Goal: Task Accomplishment & Management: Manage account settings

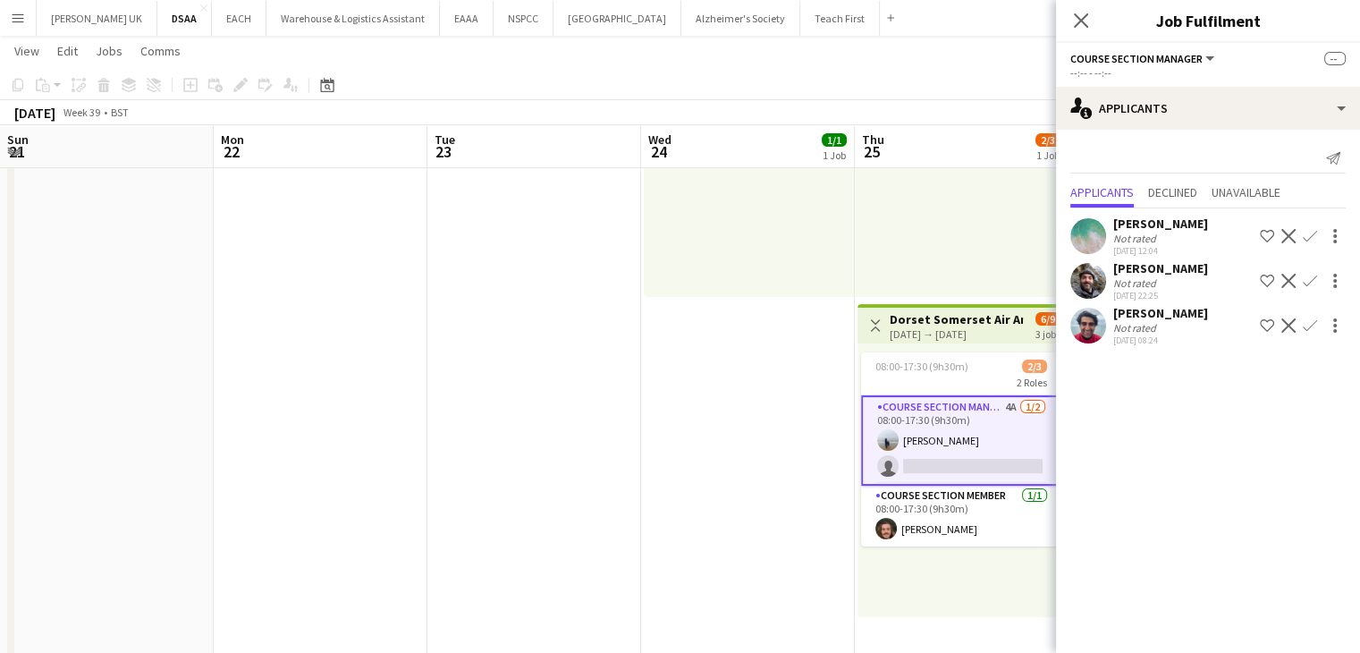
scroll to position [0, 615]
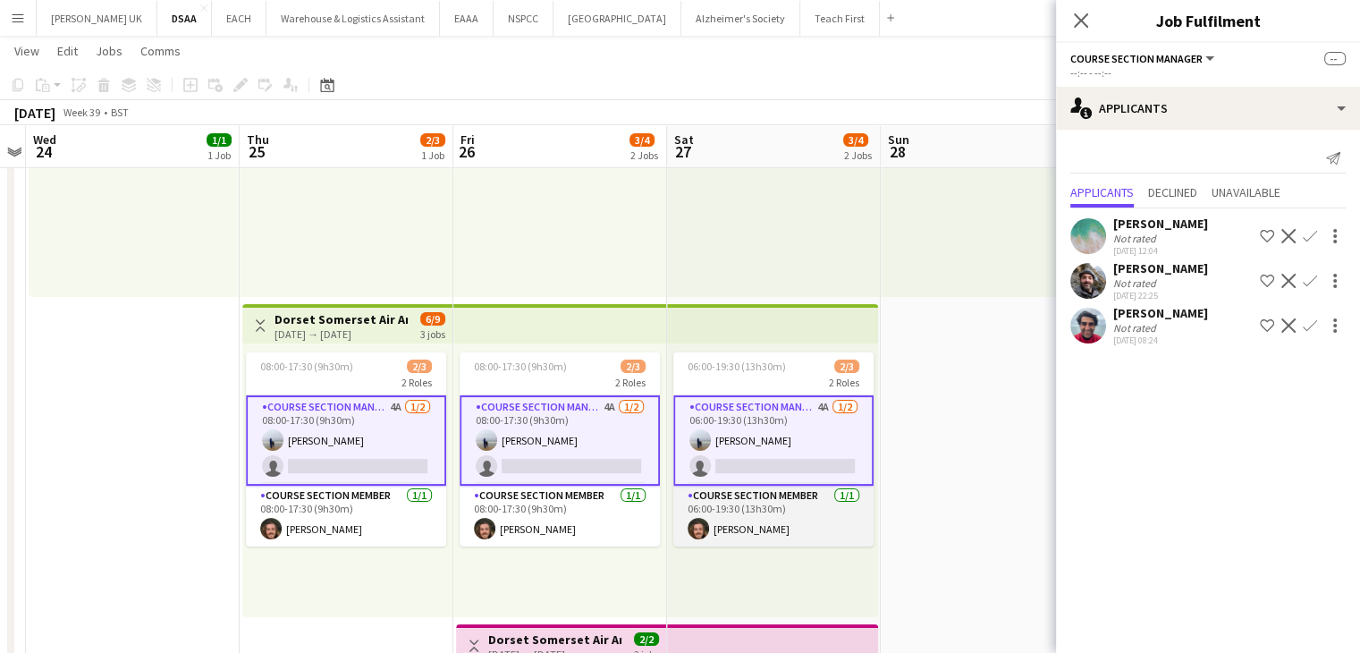
click at [767, 528] on app-card-role "Course Section Member [DATE] 06:00-19:30 (13h30m) [PERSON_NAME]" at bounding box center [773, 516] width 200 height 61
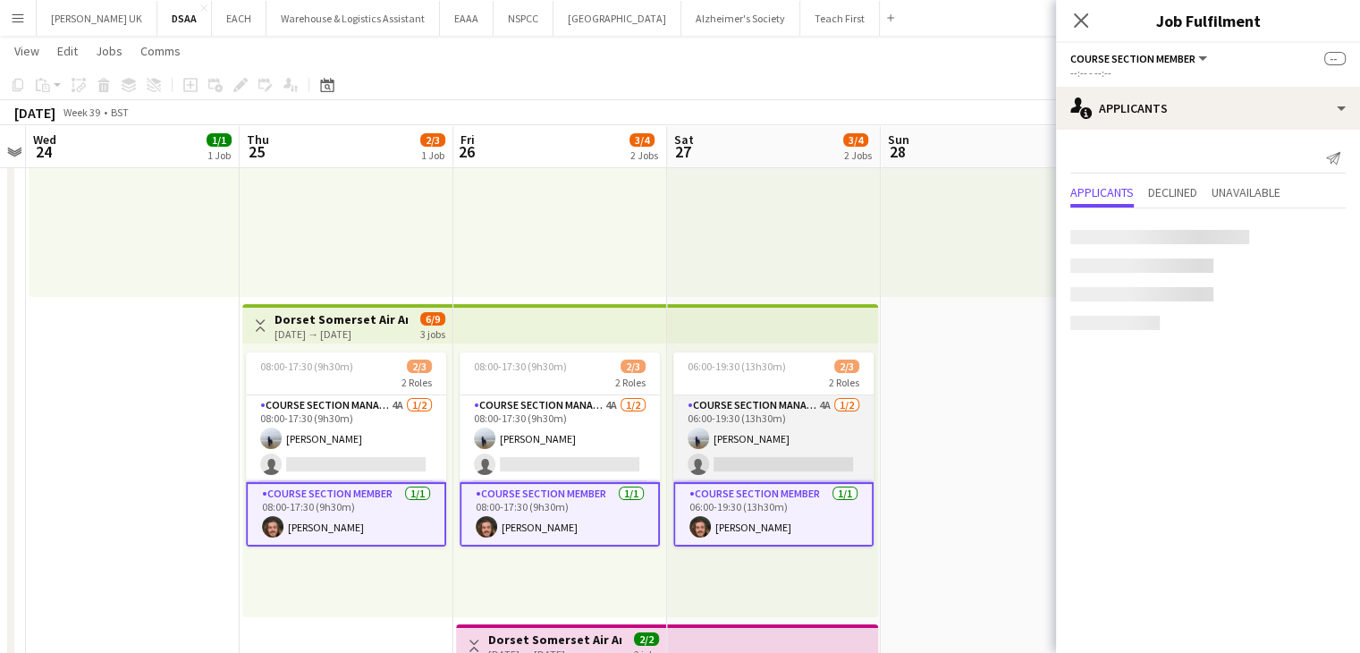
click at [817, 417] on app-card-role "Course Section Manager 4A [DATE] 06:00-19:30 (13h30m) [PERSON_NAME] single-neut…" at bounding box center [773, 438] width 200 height 87
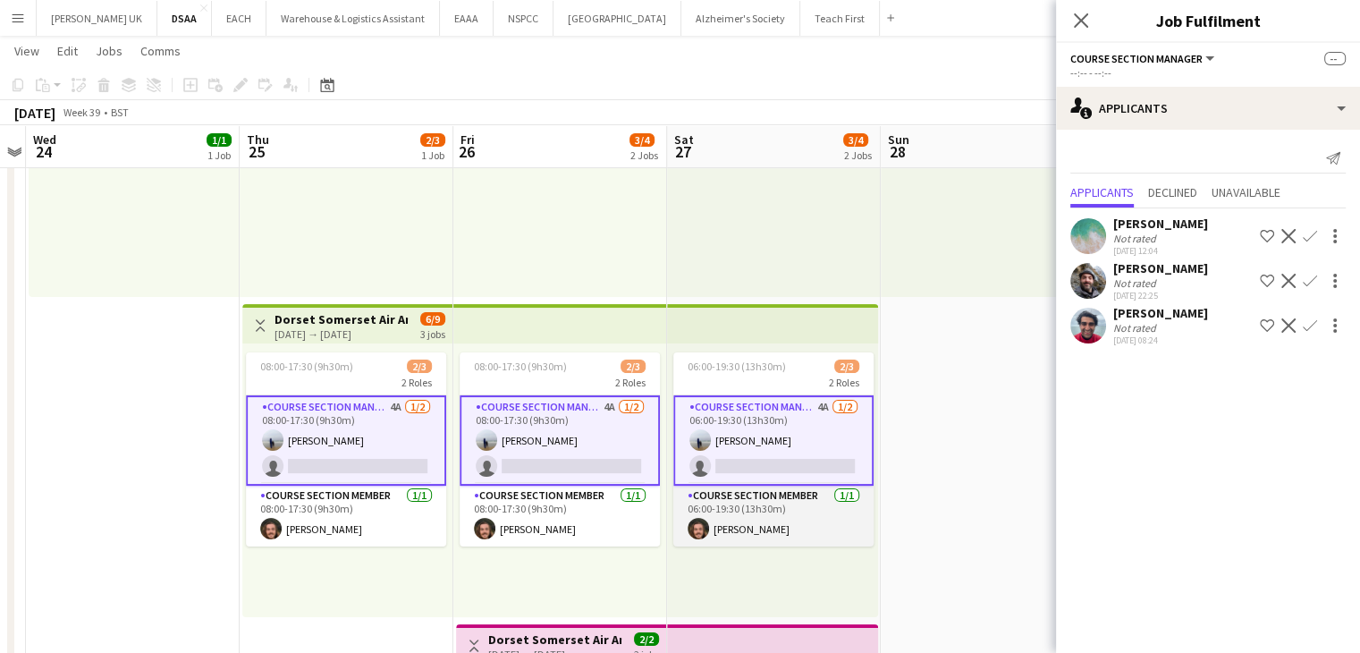
click at [700, 504] on app-card-role "Course Section Member [DATE] 06:00-19:30 (13h30m) [PERSON_NAME]" at bounding box center [773, 516] width 200 height 61
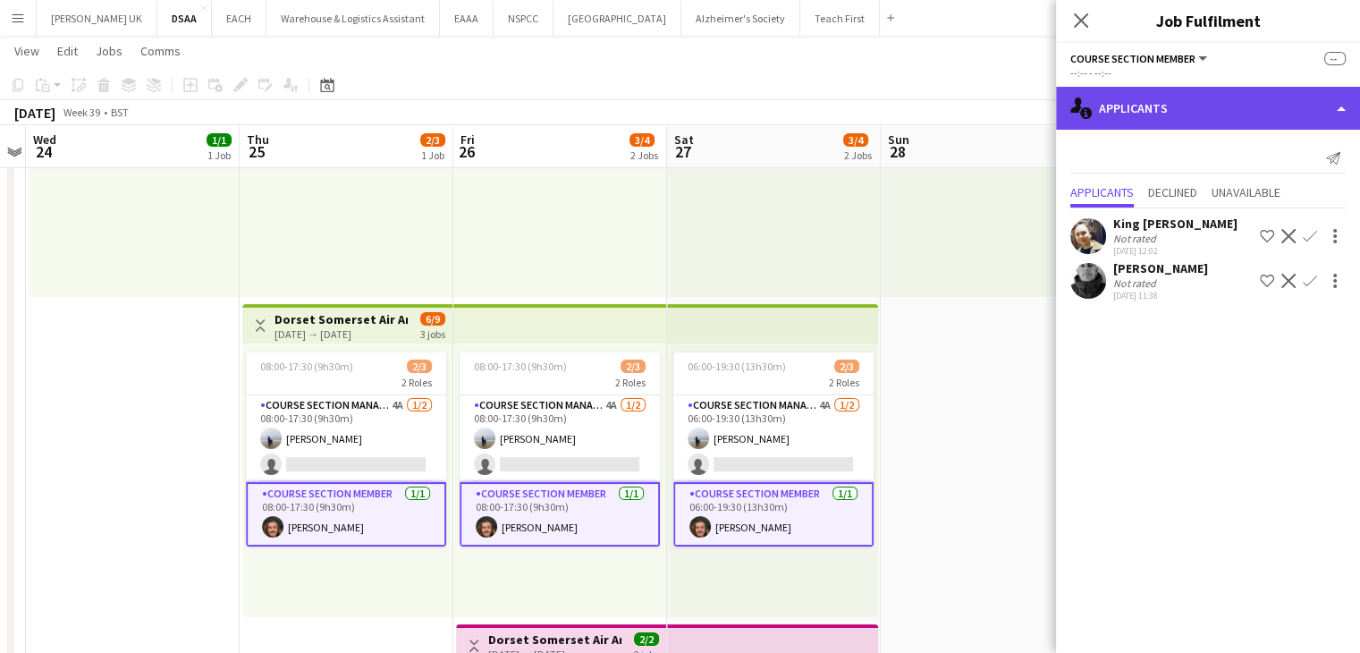
click at [1191, 92] on div "single-neutral-actions-information Applicants" at bounding box center [1208, 108] width 304 height 43
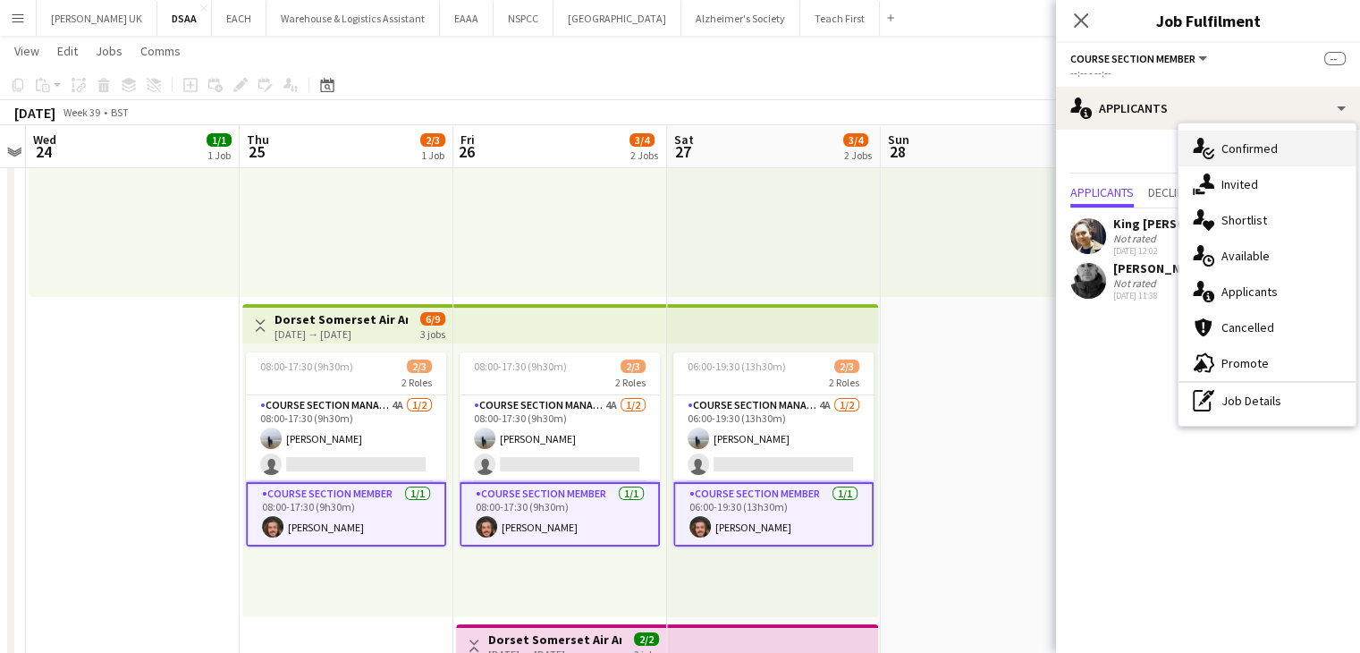
click at [1262, 151] on div "single-neutral-actions-check-2 Confirmed" at bounding box center [1267, 149] width 177 height 36
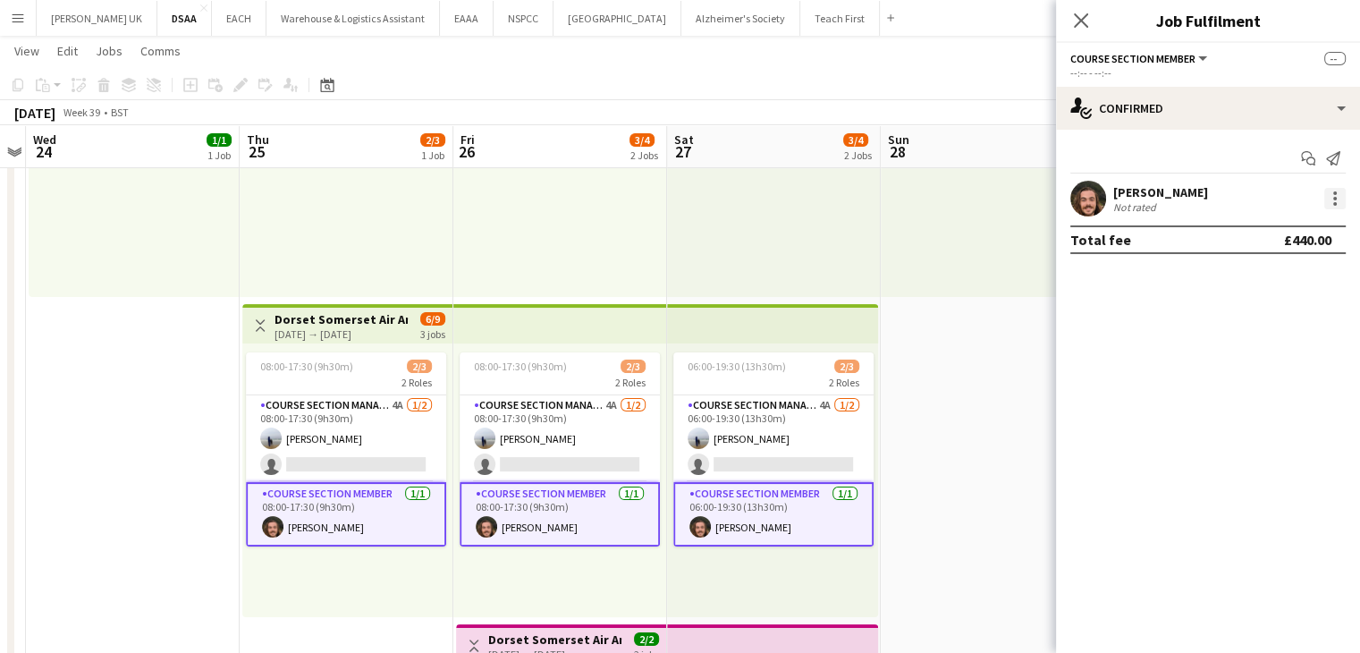
click at [1342, 195] on div at bounding box center [1335, 198] width 21 height 21
click at [794, 18] on div at bounding box center [680, 326] width 1360 height 653
click at [800, 19] on button "Teach First Close" at bounding box center [840, 18] width 80 height 35
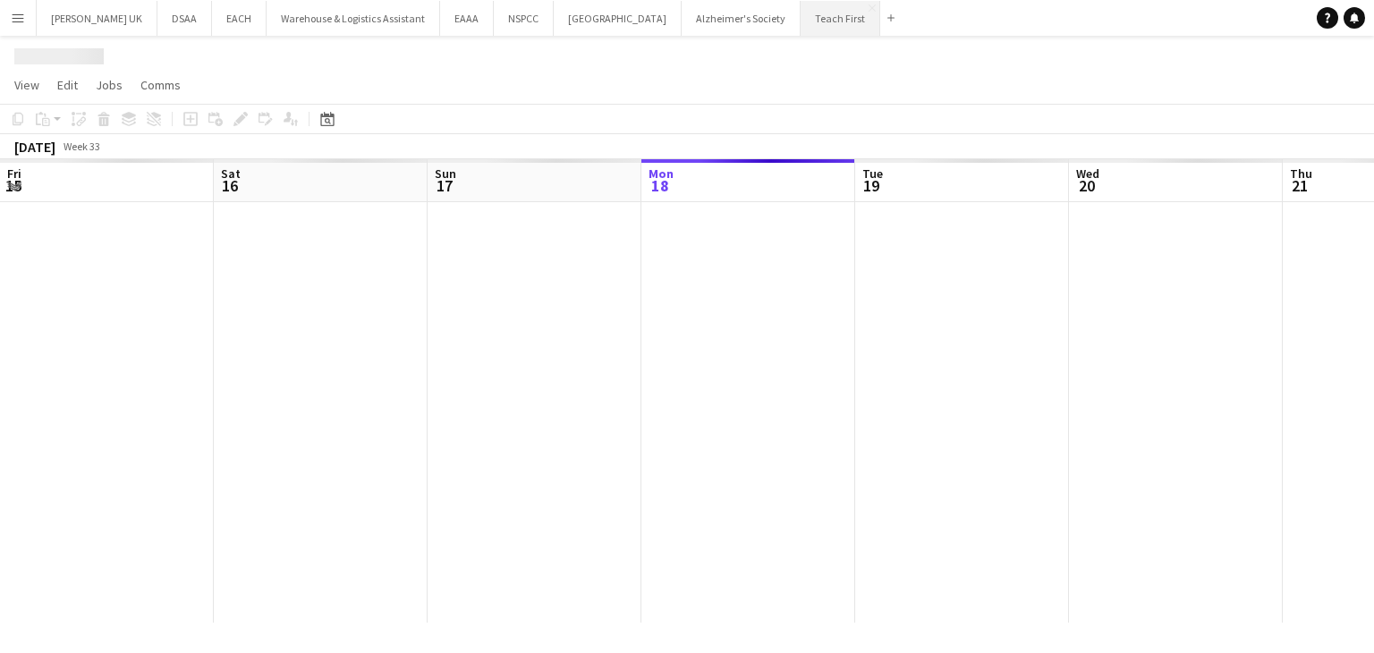
scroll to position [0, 427]
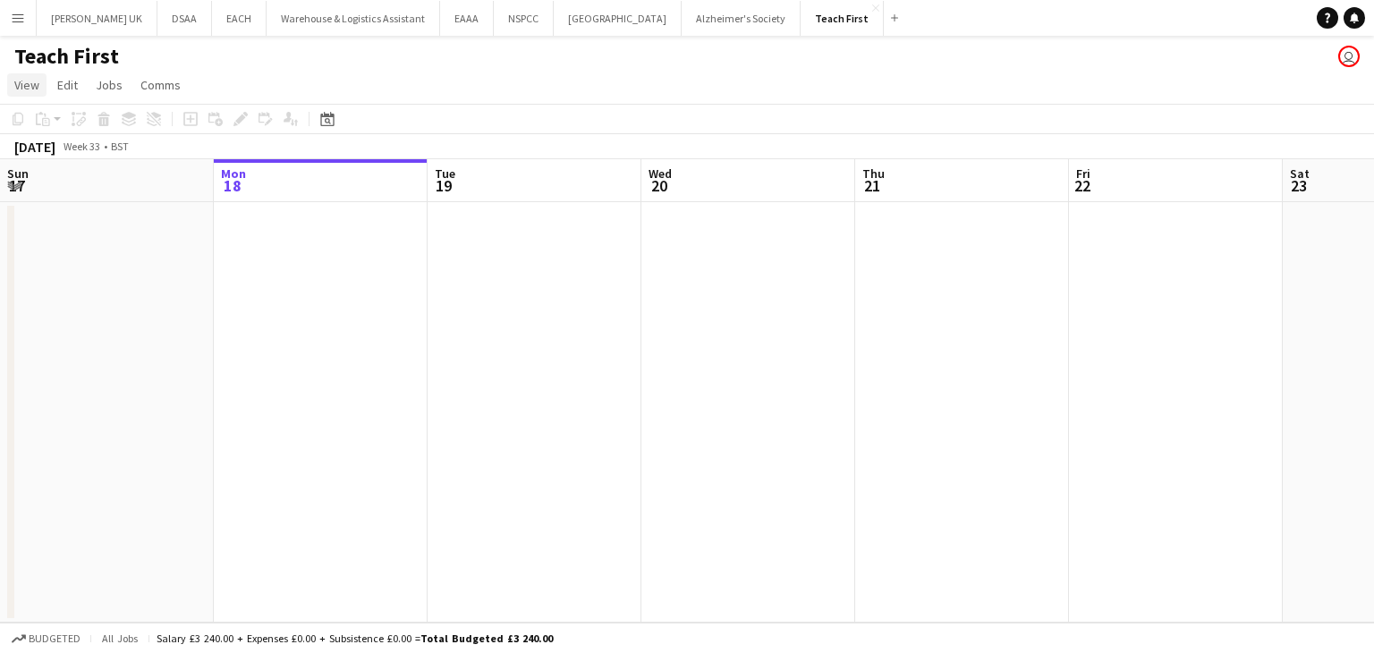
click at [28, 79] on span "View" at bounding box center [26, 85] width 25 height 16
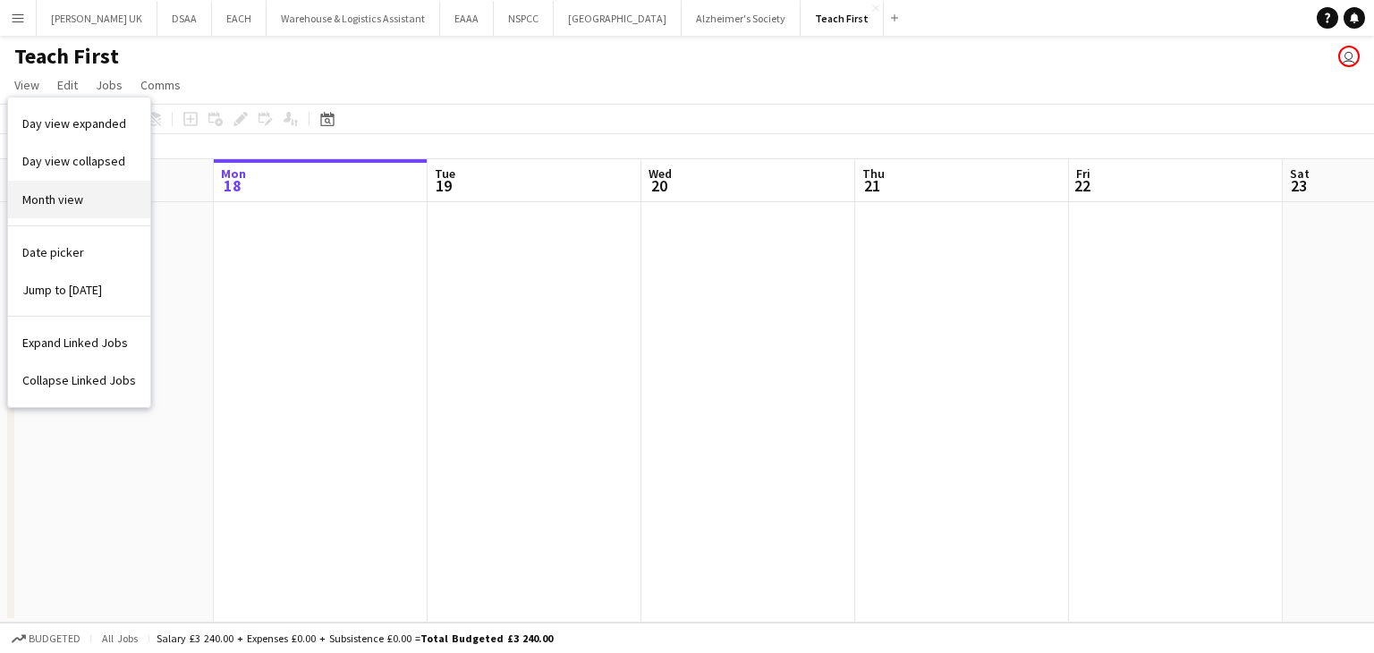
click at [24, 191] on span "Month view" at bounding box center [52, 199] width 61 height 16
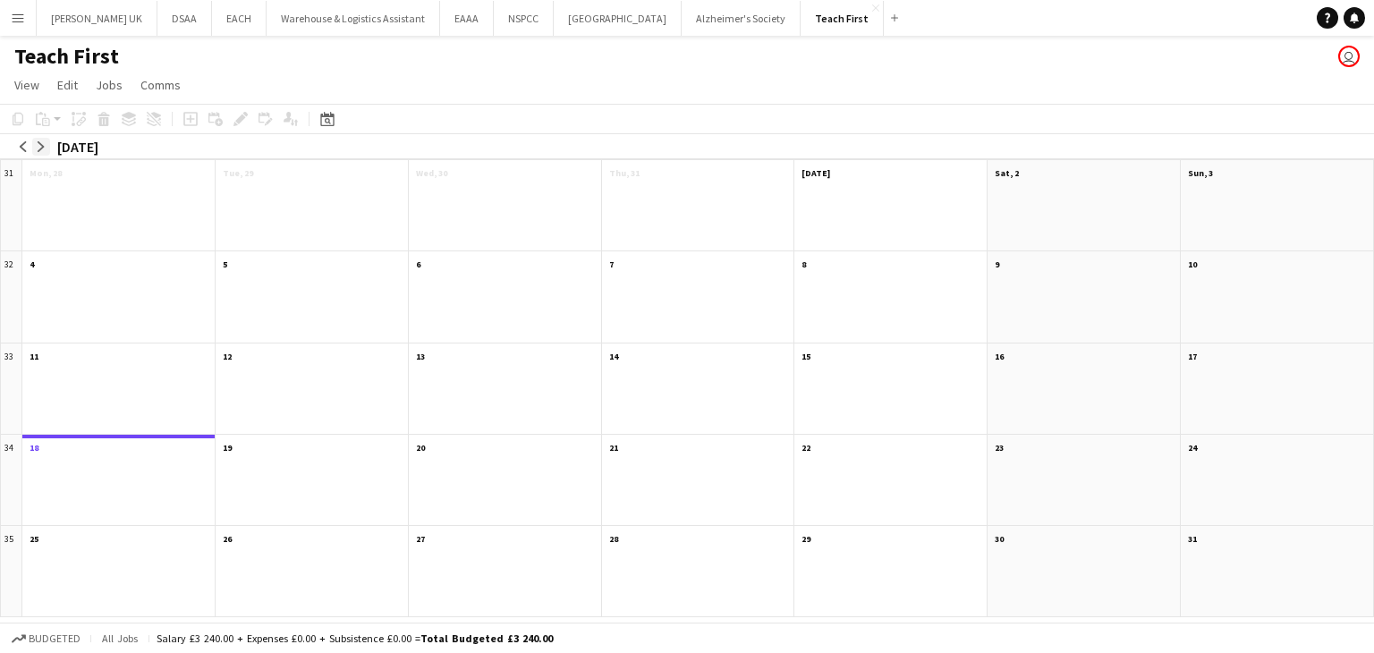
click at [43, 148] on app-icon "arrow-right" at bounding box center [41, 146] width 11 height 11
click at [451, 268] on app-month-view-date-header "10 1 Job 9/9" at bounding box center [505, 262] width 192 height 22
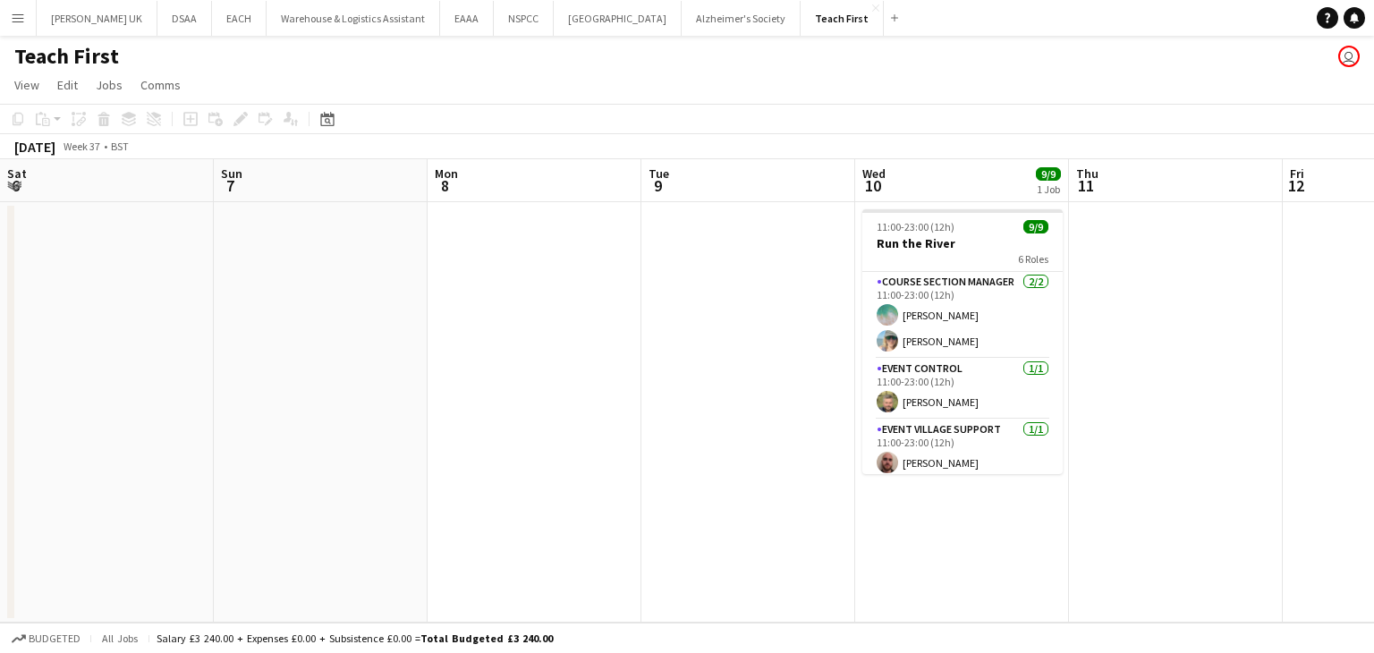
scroll to position [0, 615]
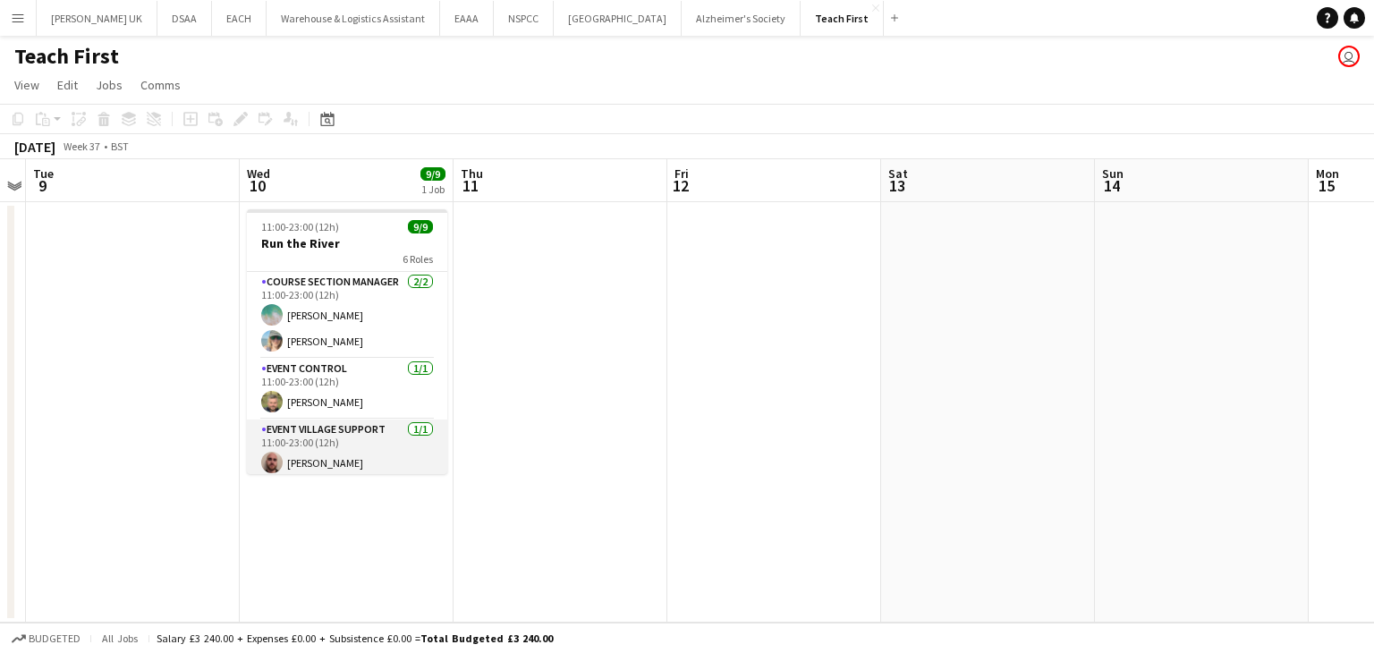
click at [382, 427] on app-card-role "Event Village Support [DATE] 11:00-23:00 (12h) [PERSON_NAME]" at bounding box center [347, 449] width 200 height 61
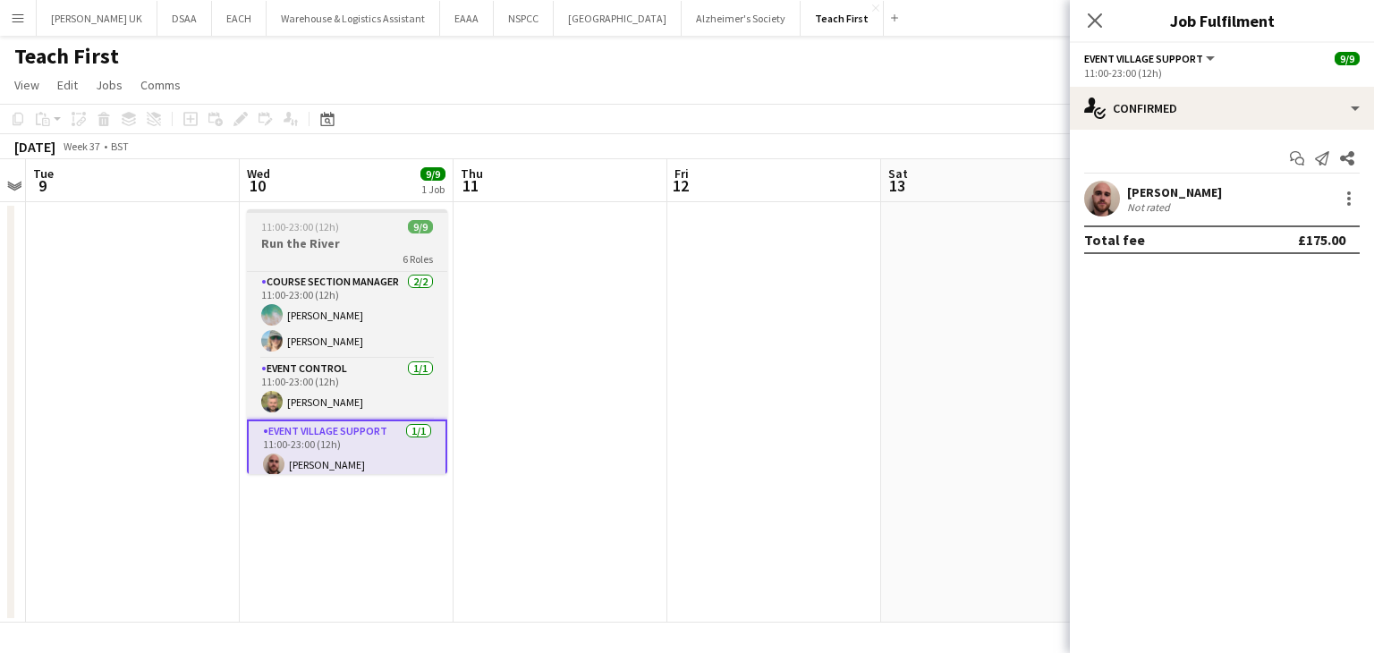
click at [343, 217] on app-job-card "11:00-23:00 (12h) 9/9 Run the River 6 Roles Course Section Manager [DATE] 11:00…" at bounding box center [347, 341] width 200 height 265
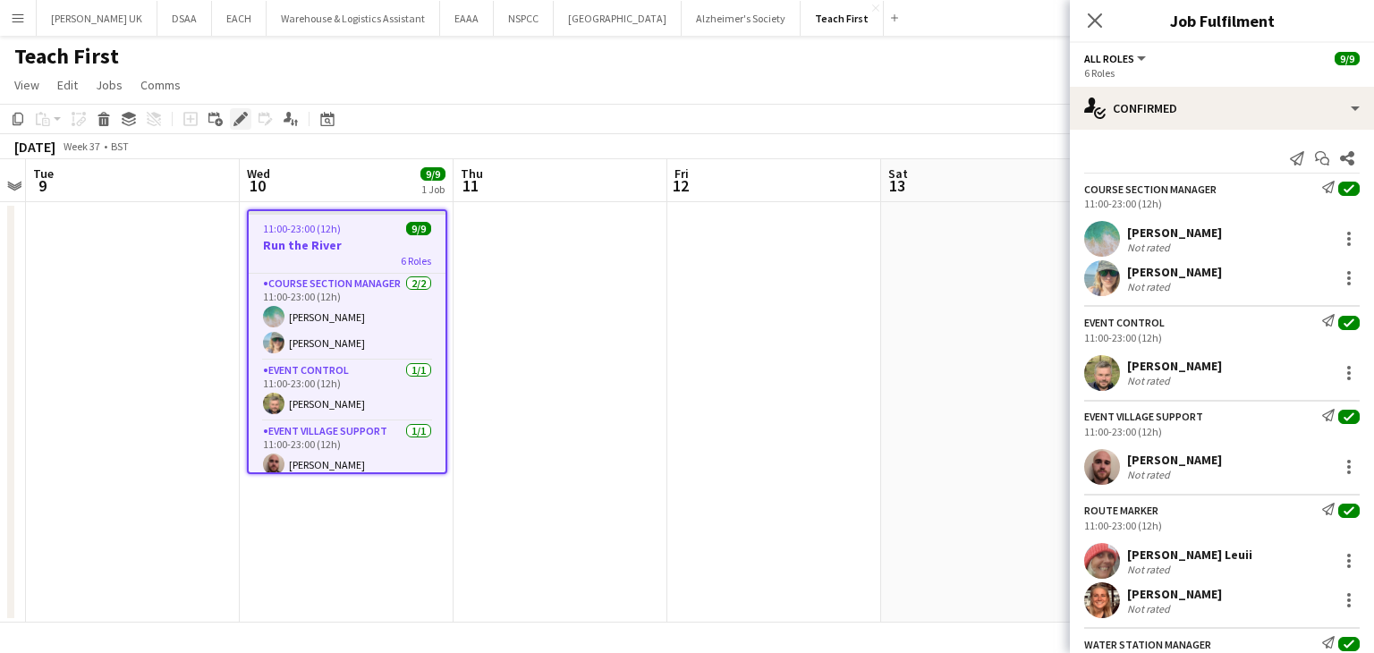
click at [236, 119] on icon "Edit" at bounding box center [240, 119] width 14 height 14
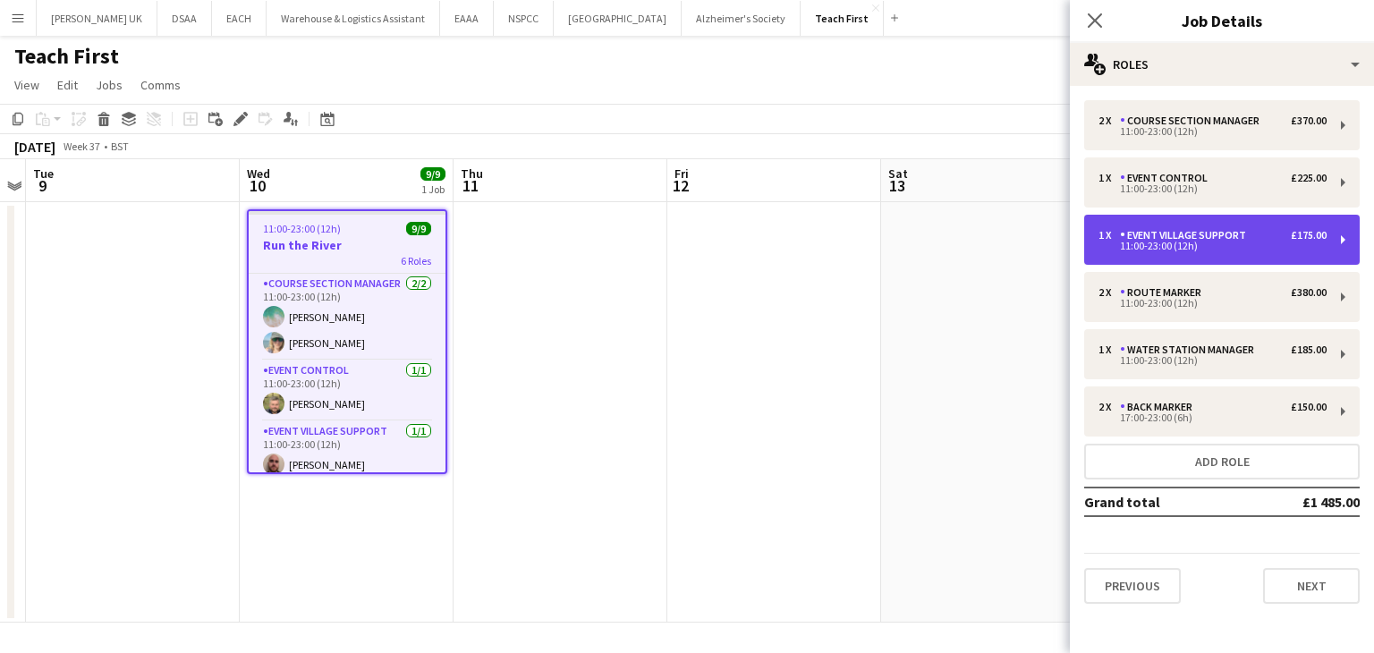
click at [1206, 246] on div "11:00-23:00 (12h)" at bounding box center [1212, 245] width 228 height 9
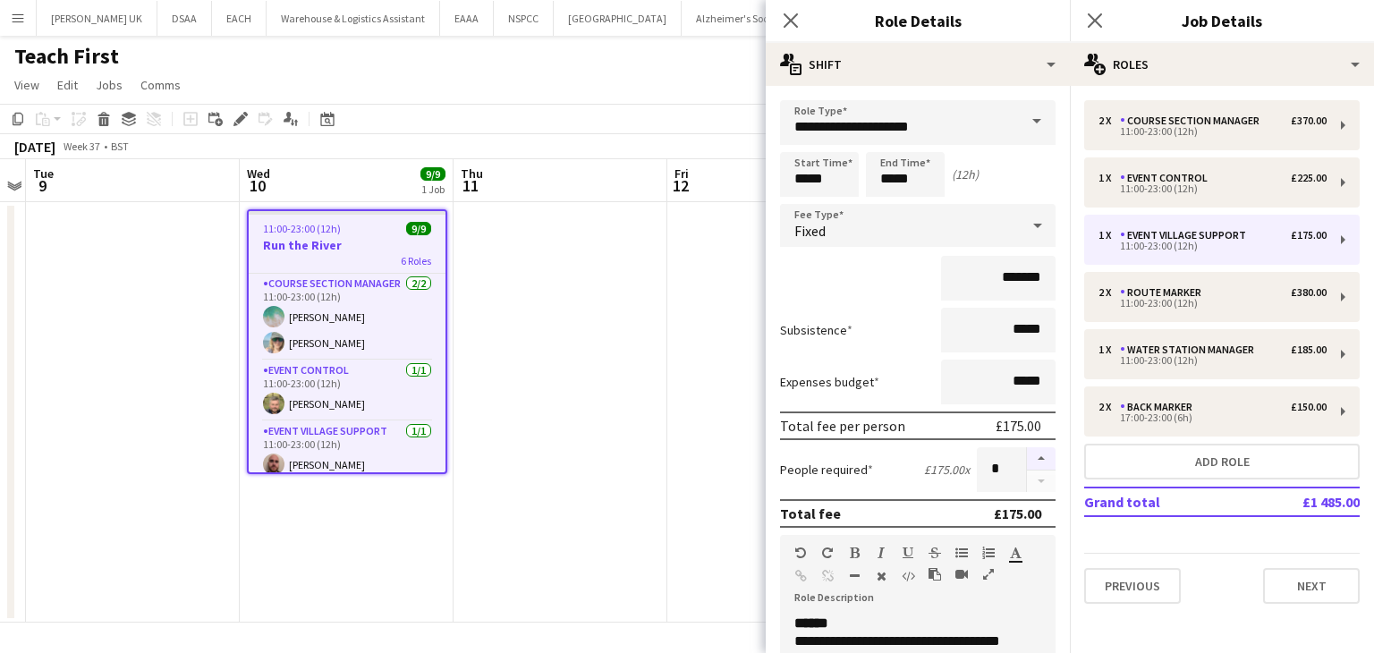
click at [1027, 455] on button "button" at bounding box center [1041, 458] width 29 height 23
type input "*"
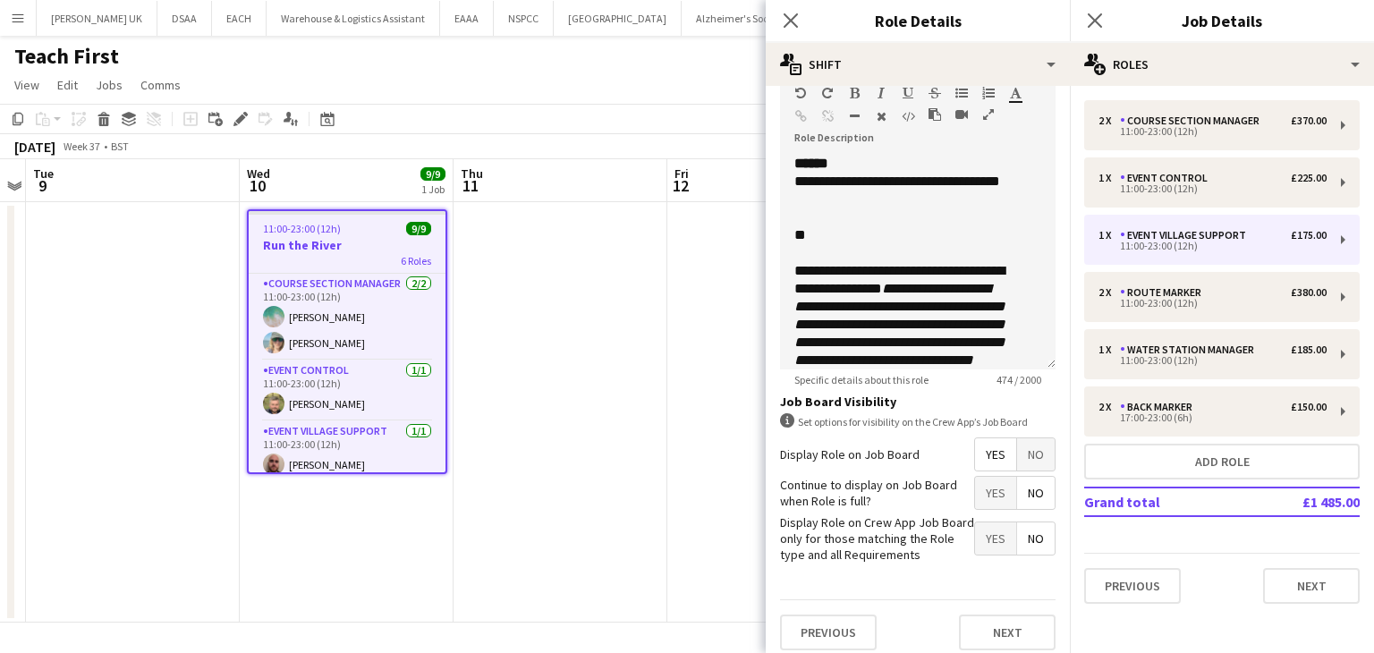
scroll to position [467, 0]
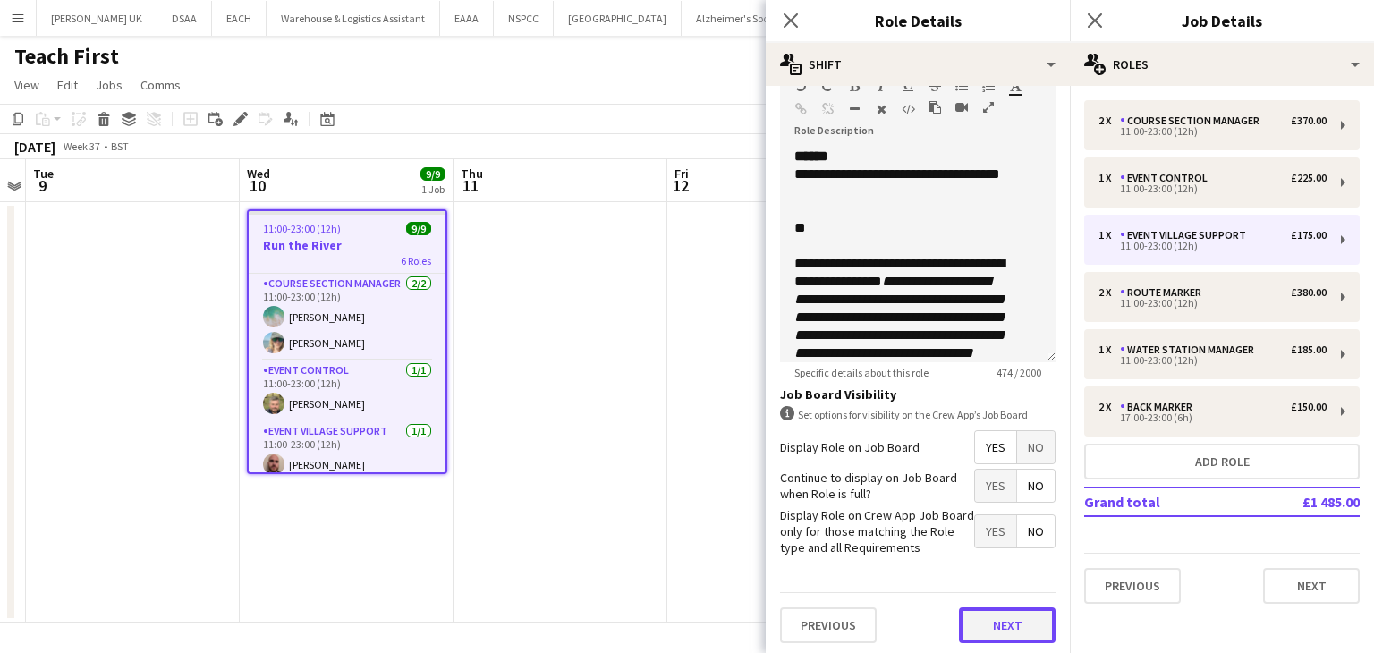
click at [968, 614] on button "Next" at bounding box center [1007, 625] width 97 height 36
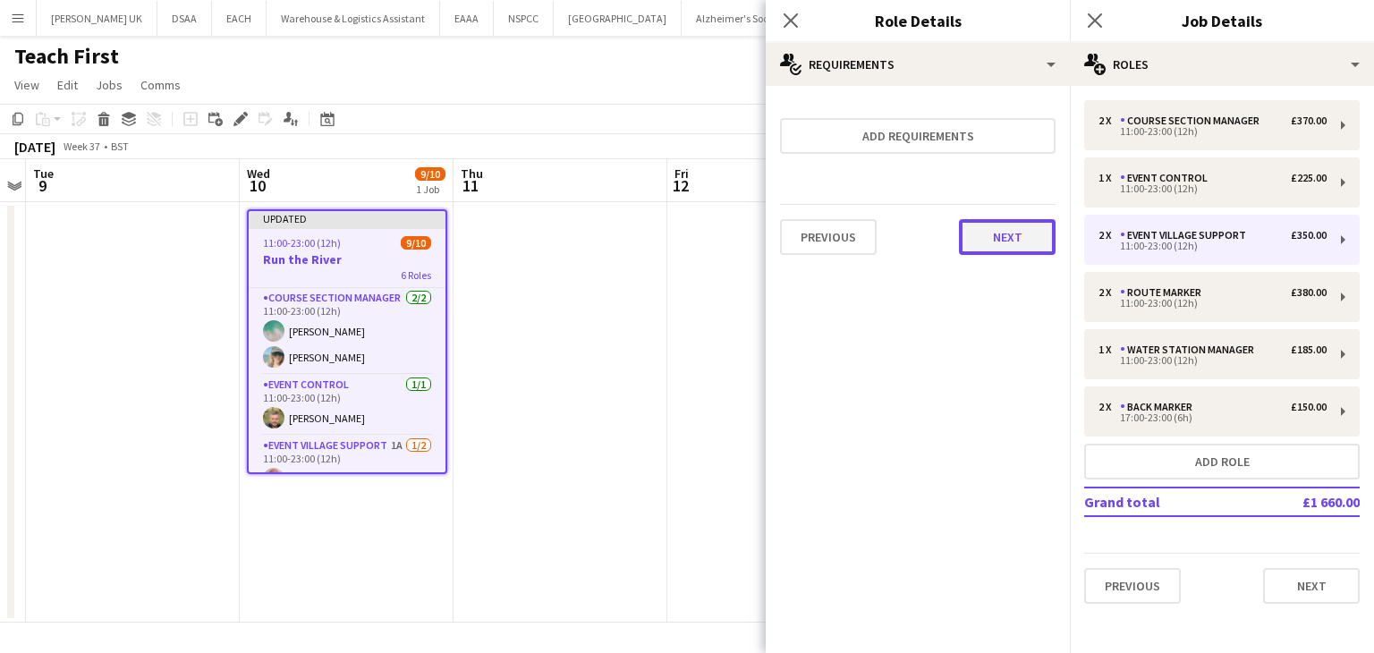
click at [969, 237] on button "Next" at bounding box center [1007, 237] width 97 height 36
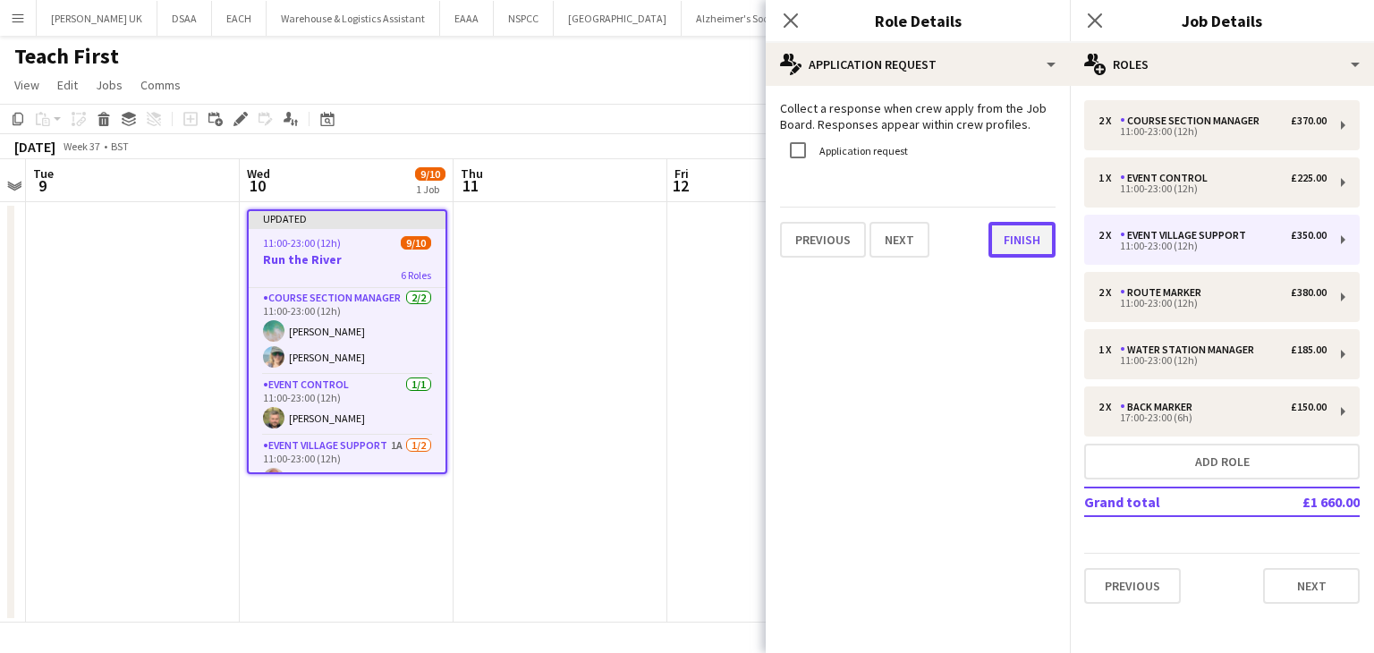
click at [1024, 245] on button "Finish" at bounding box center [1021, 240] width 67 height 36
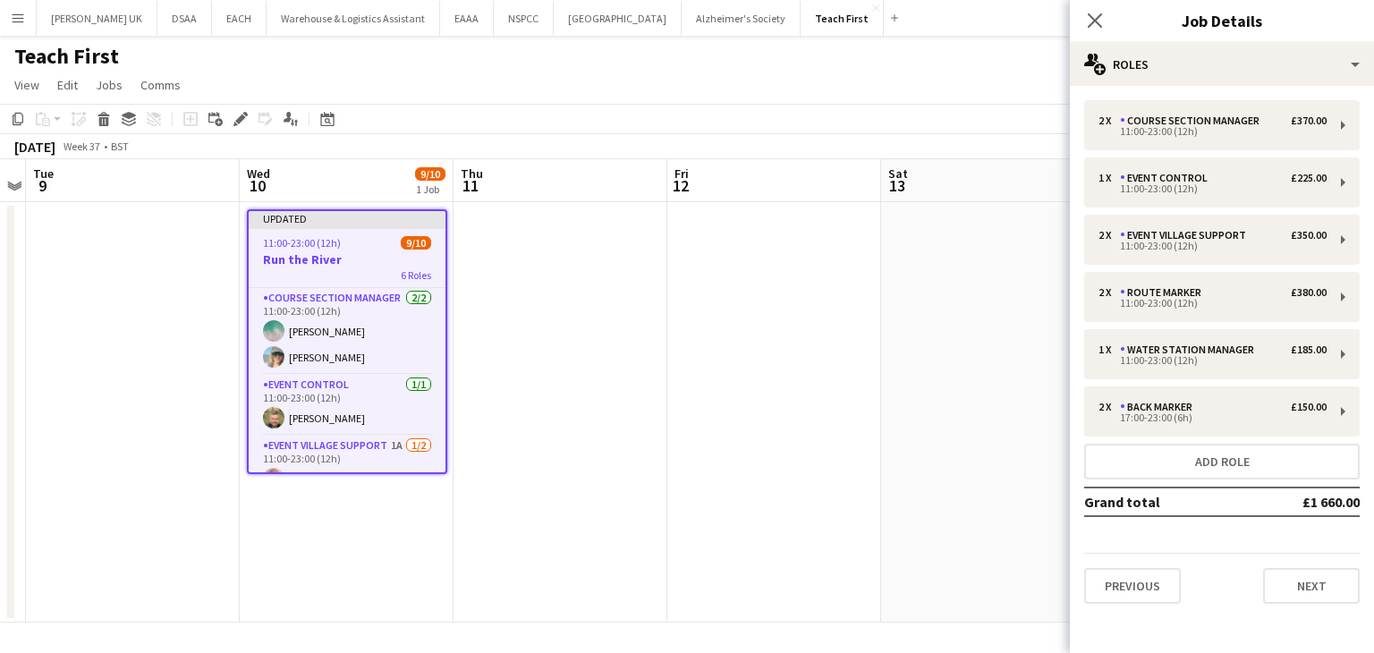
click at [895, 341] on app-date-cell at bounding box center [988, 412] width 214 height 420
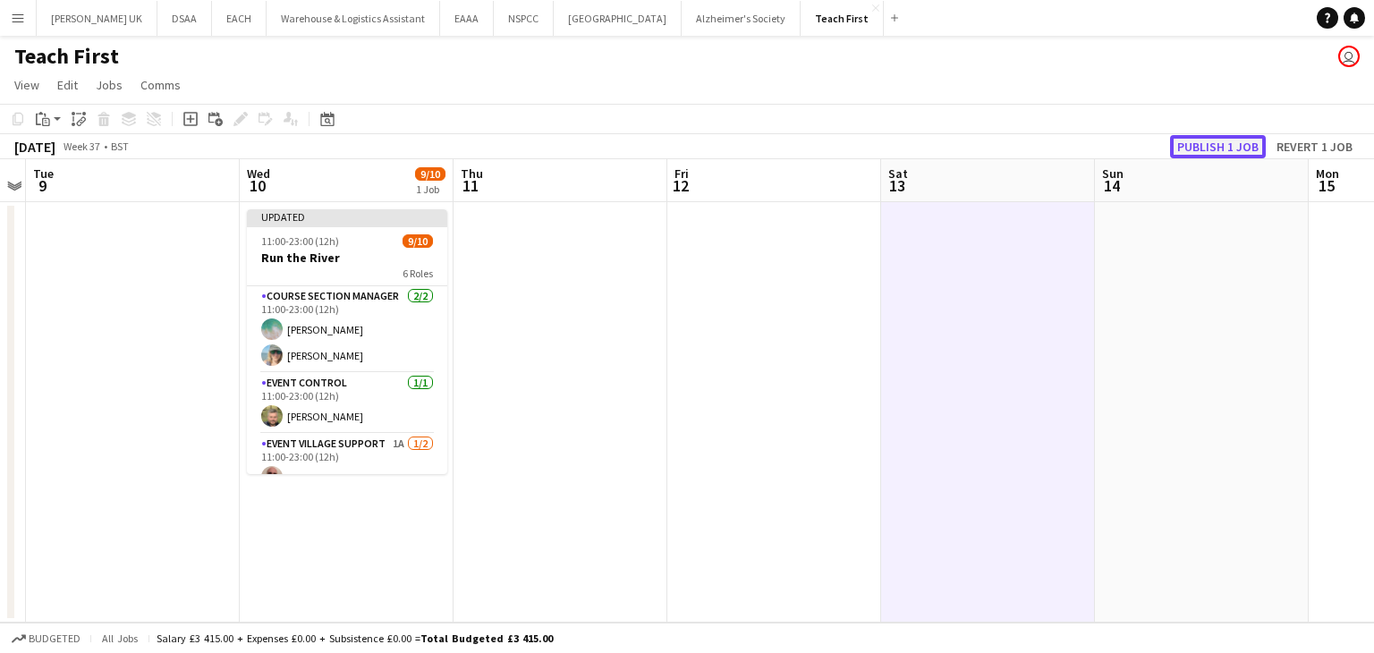
click at [1202, 151] on button "Publish 1 job" at bounding box center [1218, 146] width 96 height 23
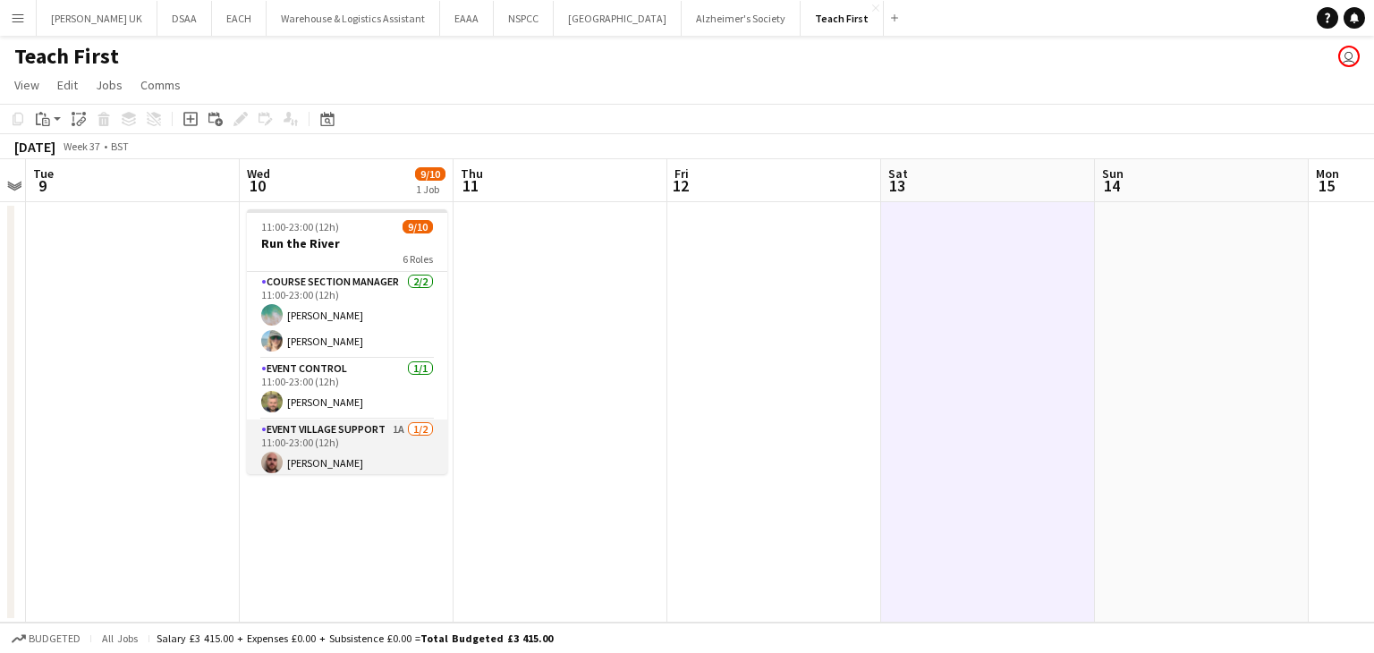
click at [386, 427] on app-card-role "Event Village Support 1A [DATE] 11:00-23:00 (12h) [PERSON_NAME] single-neutral-…" at bounding box center [347, 462] width 200 height 87
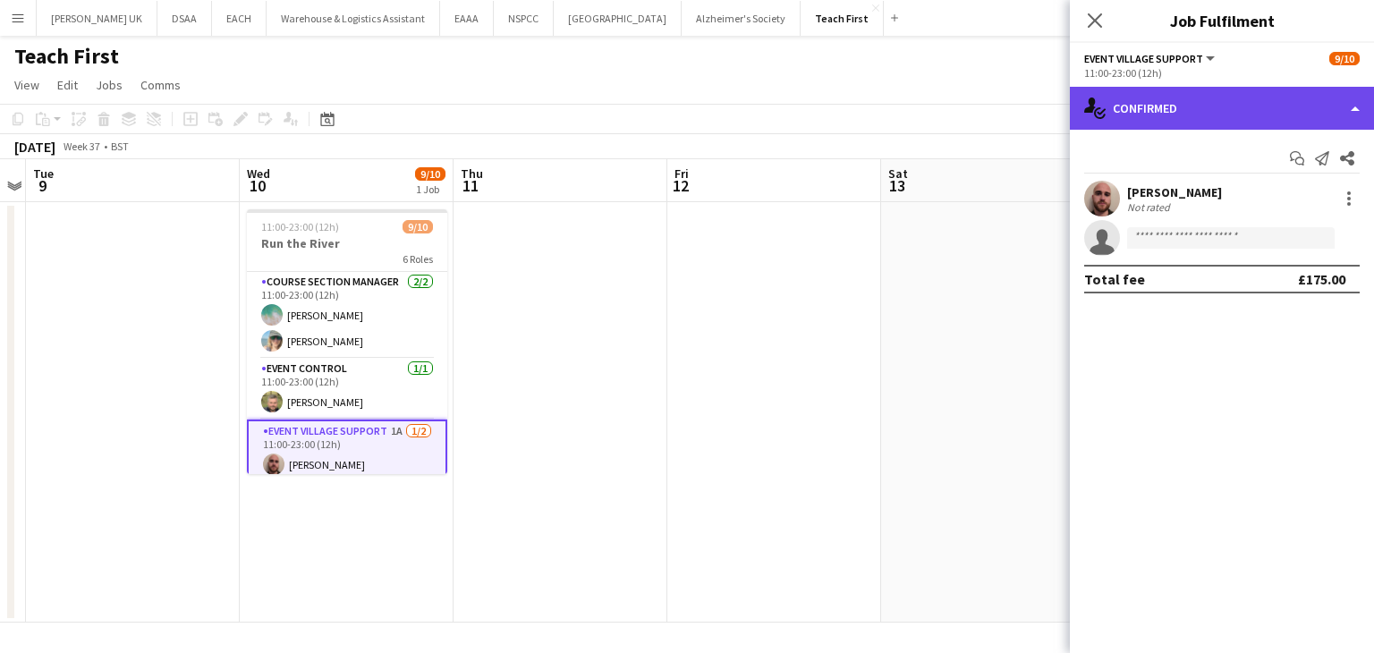
click at [1137, 122] on div "single-neutral-actions-check-2 Confirmed" at bounding box center [1222, 108] width 304 height 43
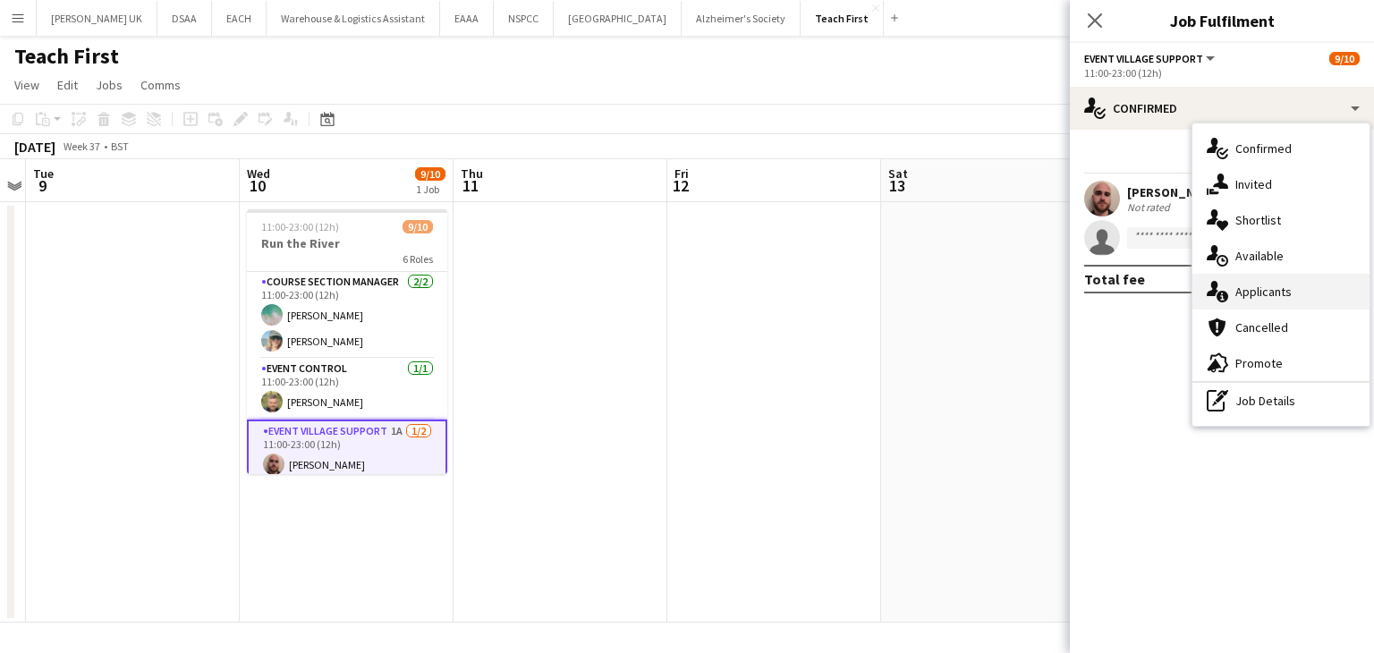
click at [1236, 288] on div "single-neutral-actions-information Applicants" at bounding box center [1280, 292] width 177 height 36
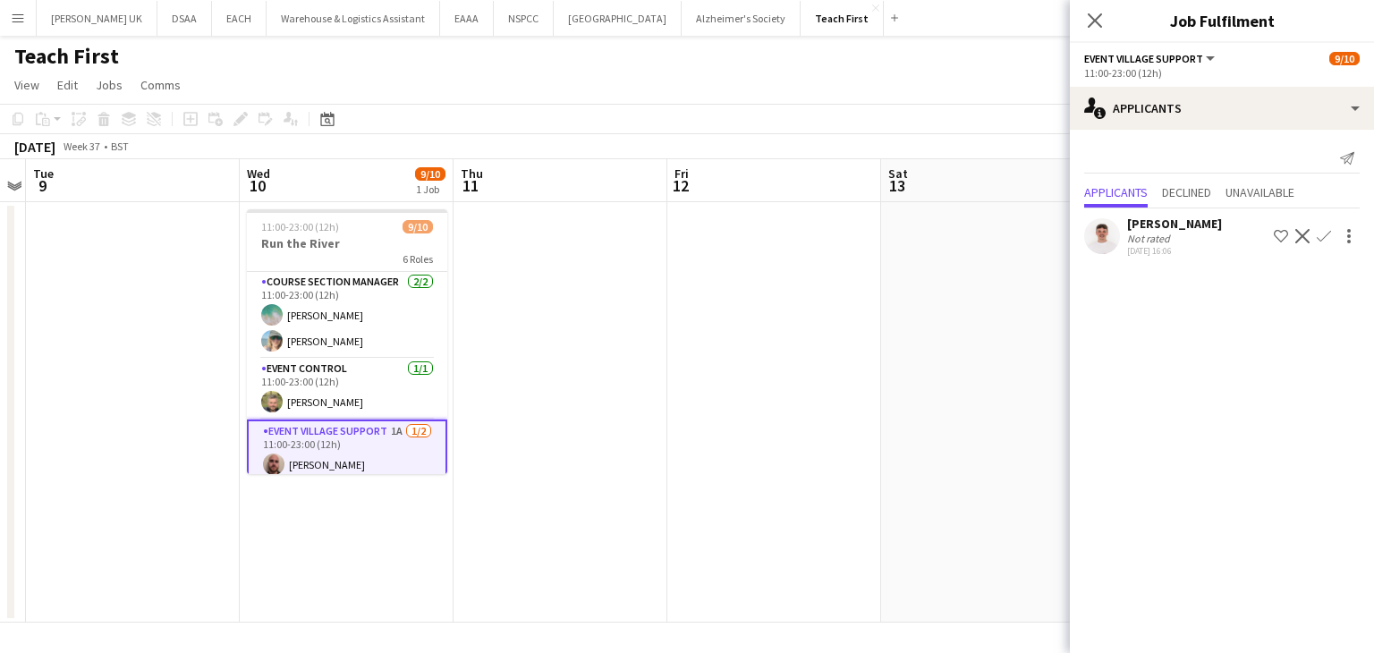
click at [1303, 237] on app-icon "Decline" at bounding box center [1302, 236] width 14 height 14
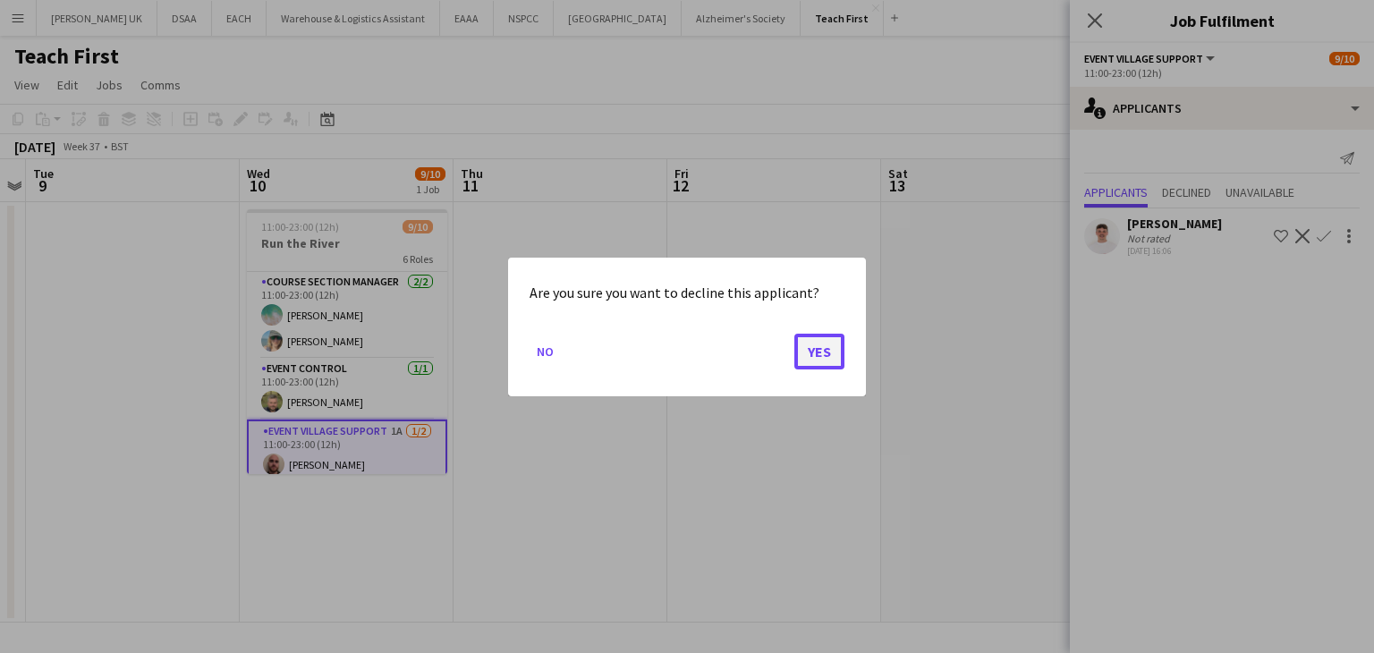
click at [819, 351] on button "Yes" at bounding box center [819, 351] width 50 height 36
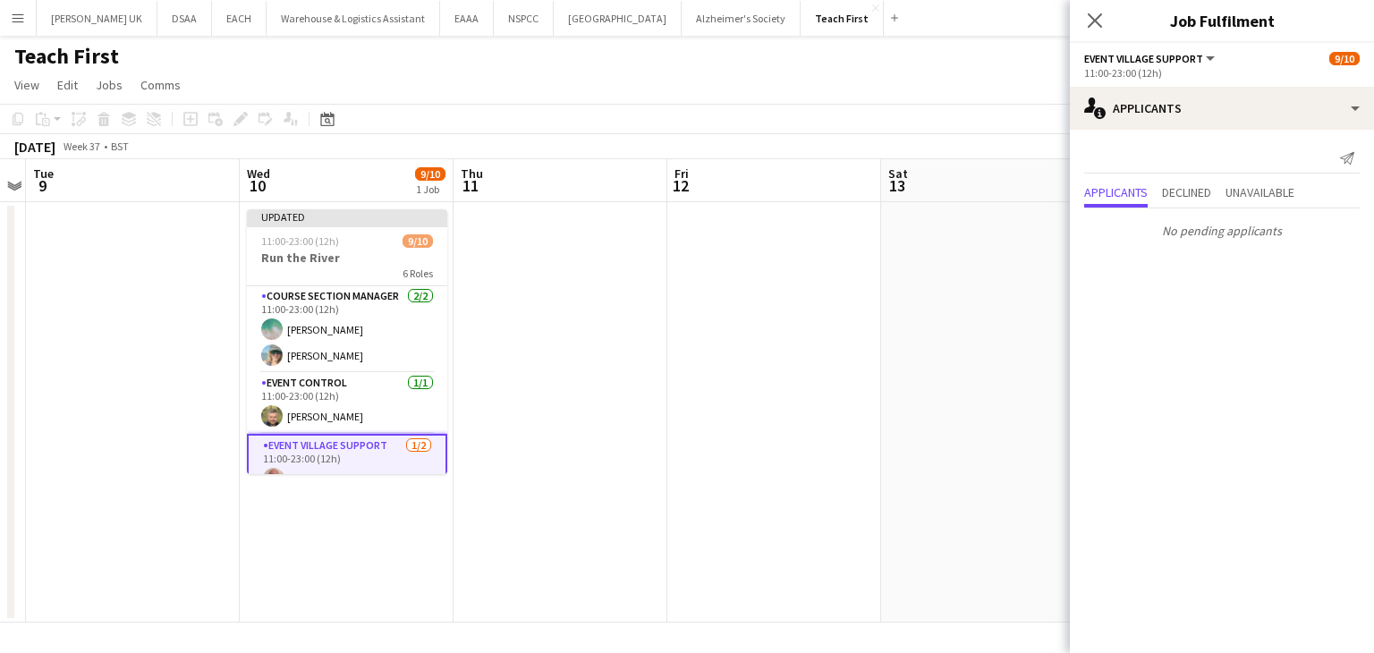
click at [504, 338] on app-date-cell at bounding box center [560, 412] width 214 height 420
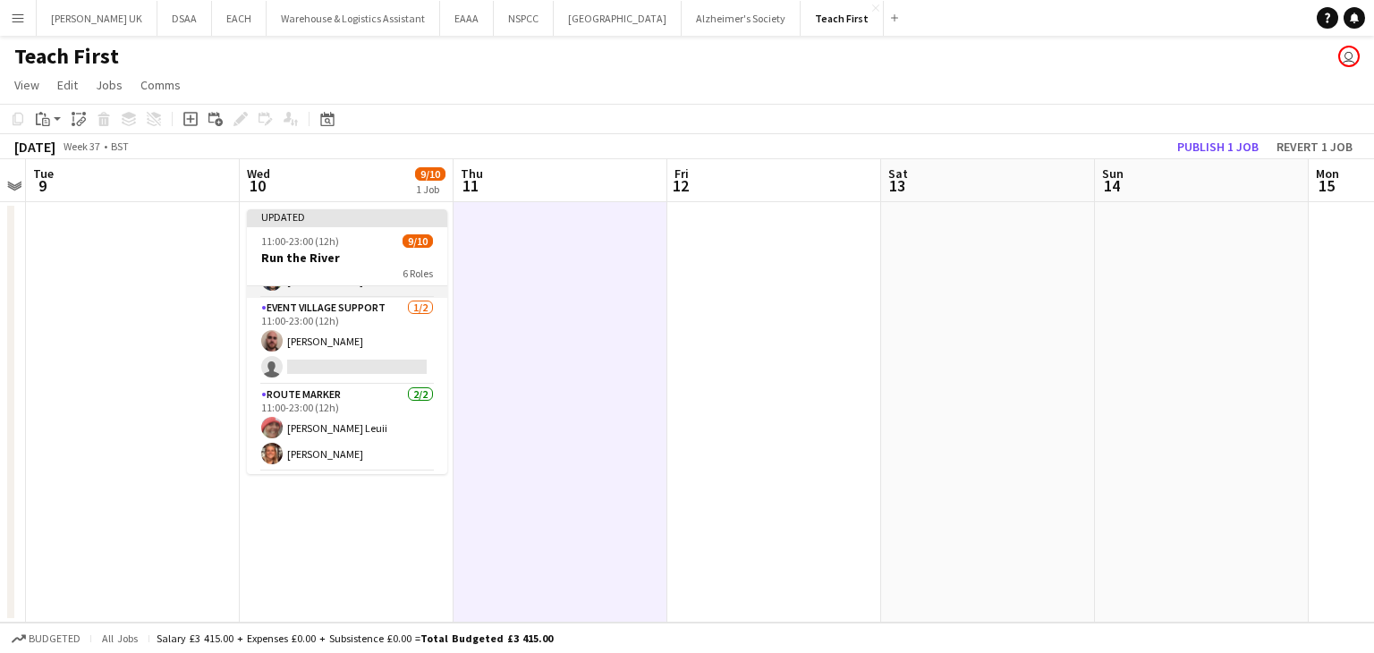
scroll to position [135, 0]
click at [1209, 143] on button "Publish 1 job" at bounding box center [1218, 146] width 96 height 23
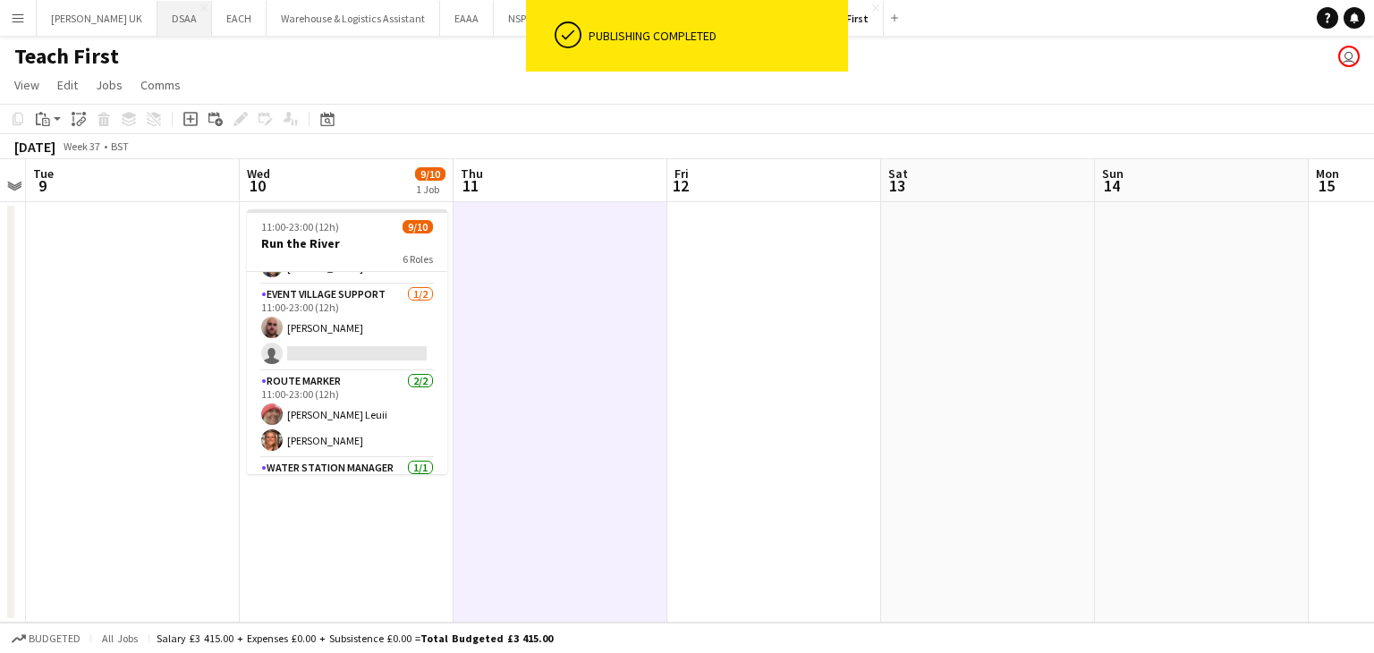
drag, startPoint x: 149, startPoint y: 40, endPoint x: 155, endPoint y: 13, distance: 28.2
click at [155, 13] on div "Menu Boards Boards Boards All jobs Status Workforce Workforce My Workforce Recr…" at bounding box center [687, 326] width 1374 height 653
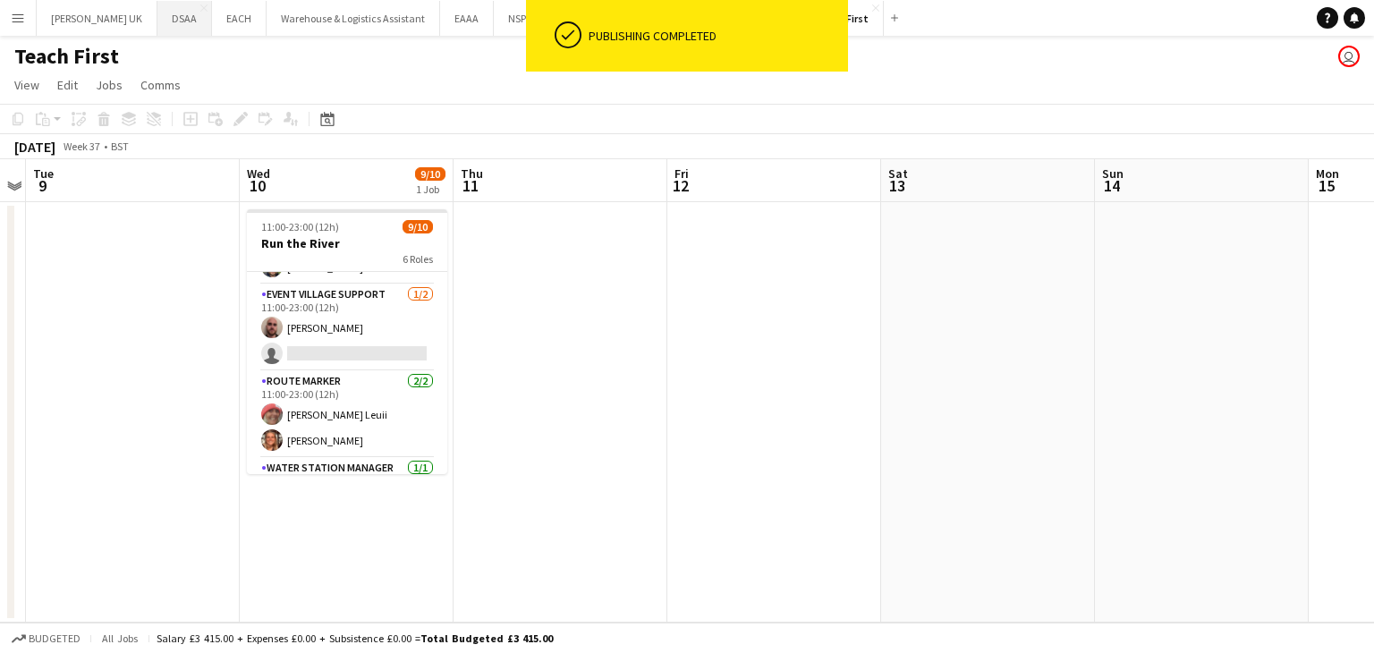
click at [157, 13] on button "DSAA Close" at bounding box center [184, 18] width 55 height 35
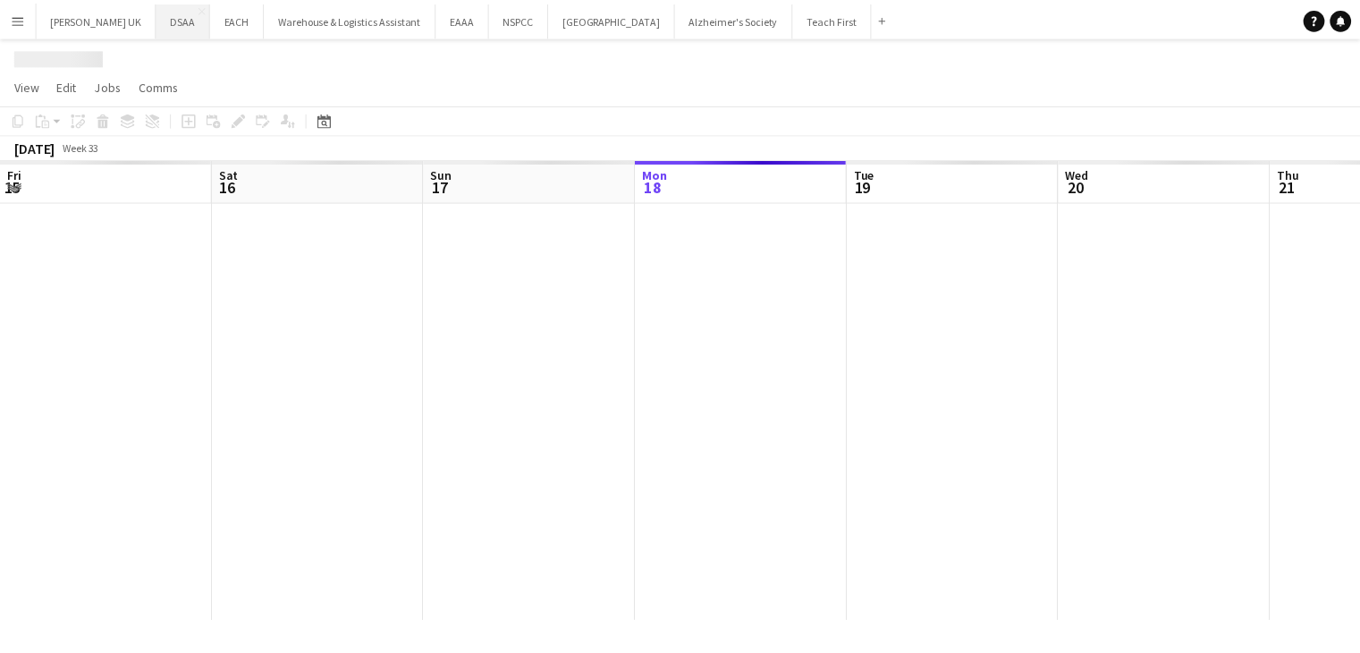
scroll to position [0, 427]
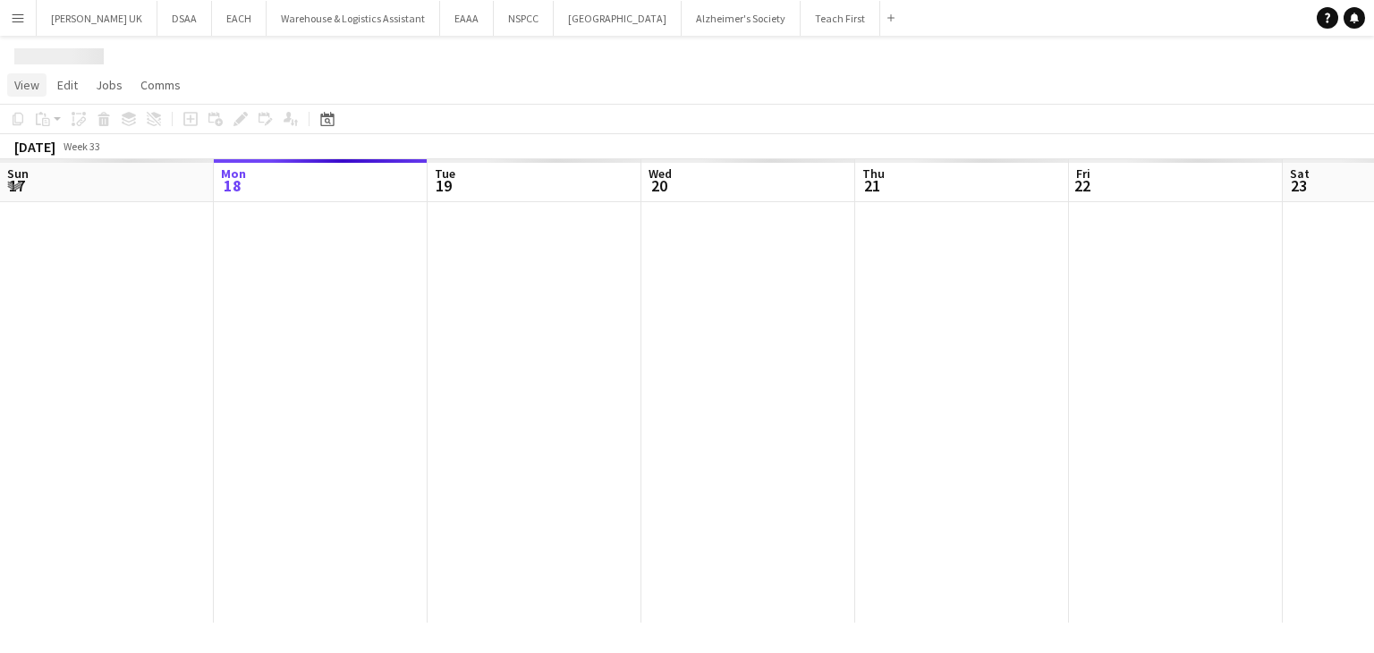
click at [28, 91] on span "View" at bounding box center [26, 85] width 25 height 16
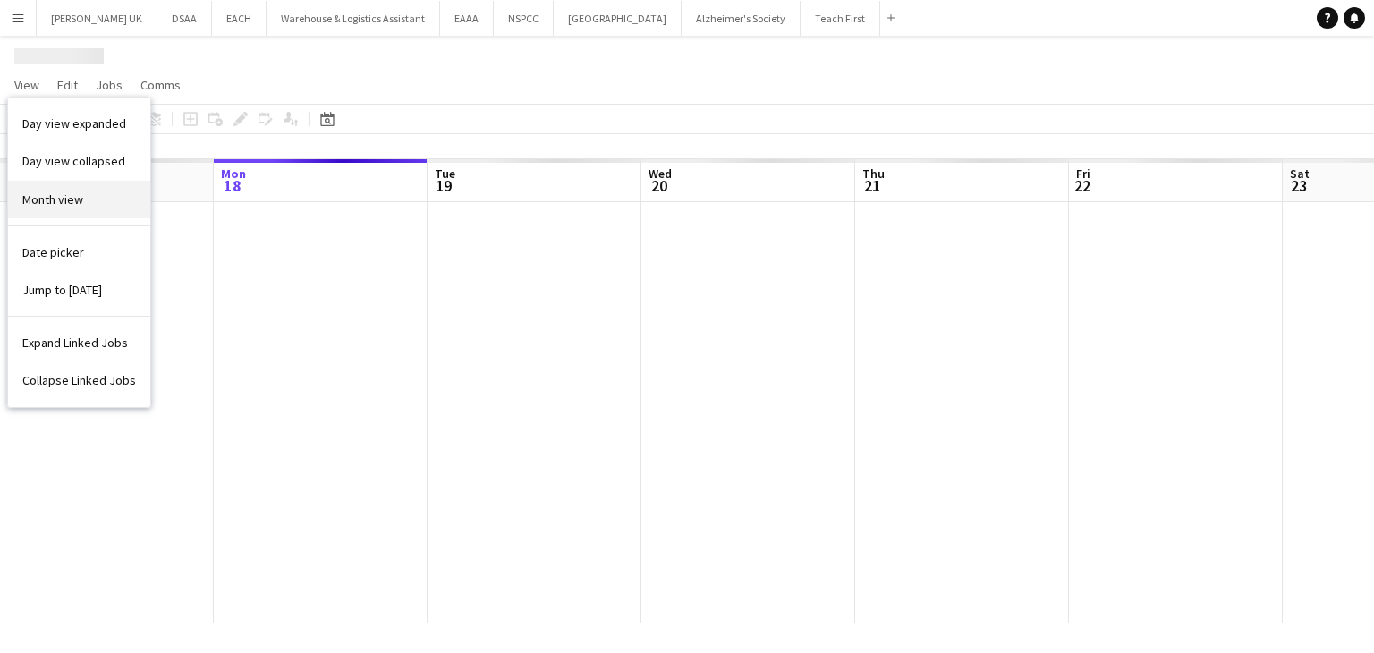
click at [47, 200] on span "Month view" at bounding box center [52, 199] width 61 height 16
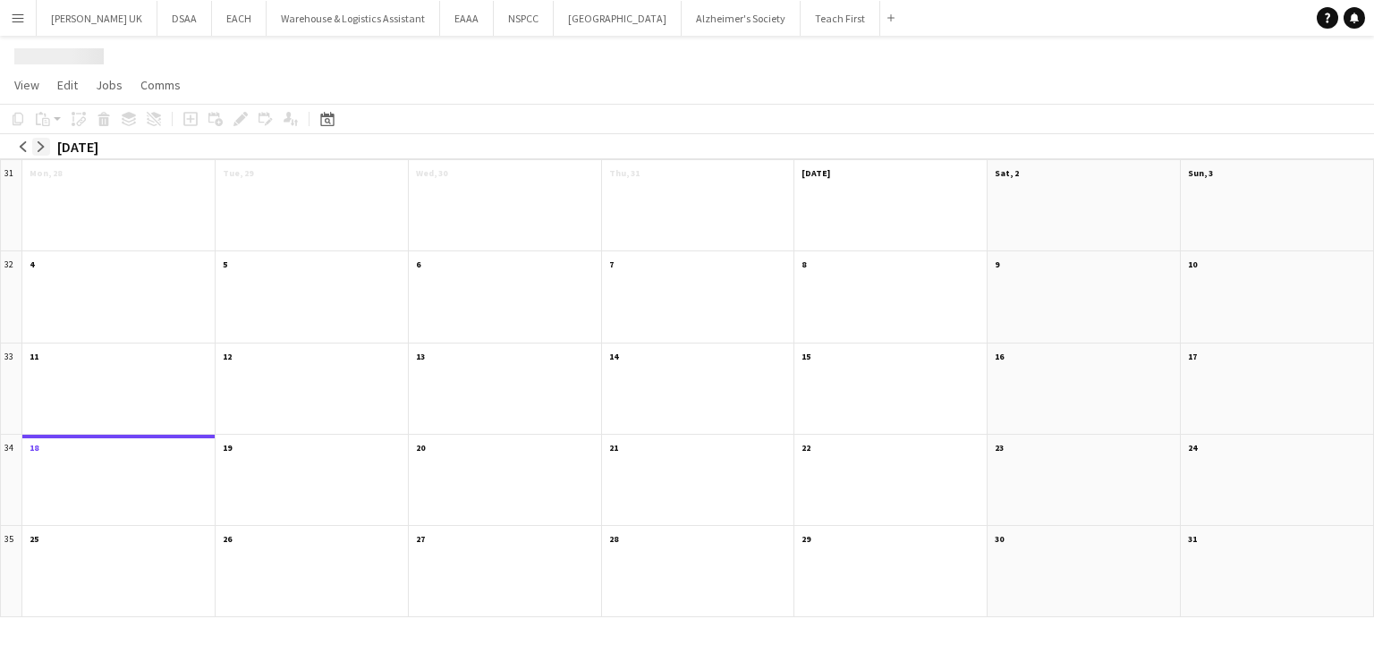
click at [37, 144] on app-icon "arrow-right" at bounding box center [41, 146] width 11 height 11
click at [21, 149] on app-icon "arrow-left" at bounding box center [23, 146] width 11 height 11
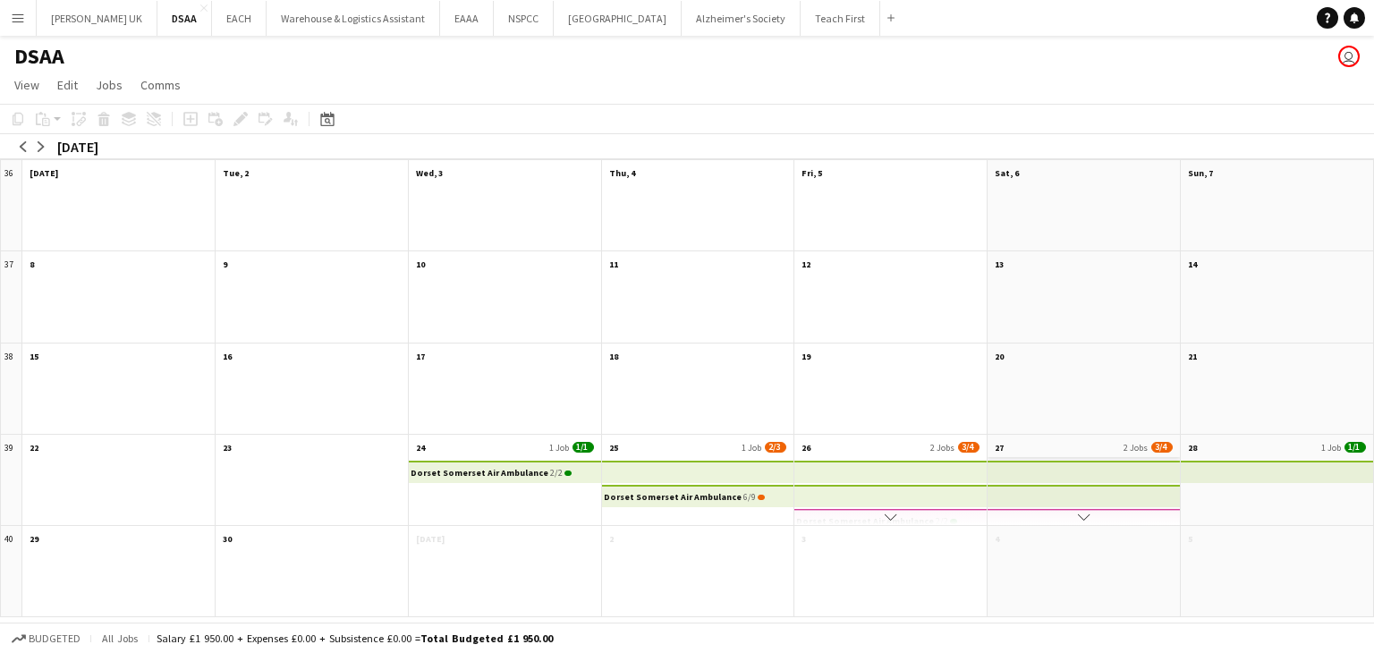
click at [1014, 450] on app-month-view-date-header "27 2 Jobs 3/4" at bounding box center [1083, 446] width 192 height 22
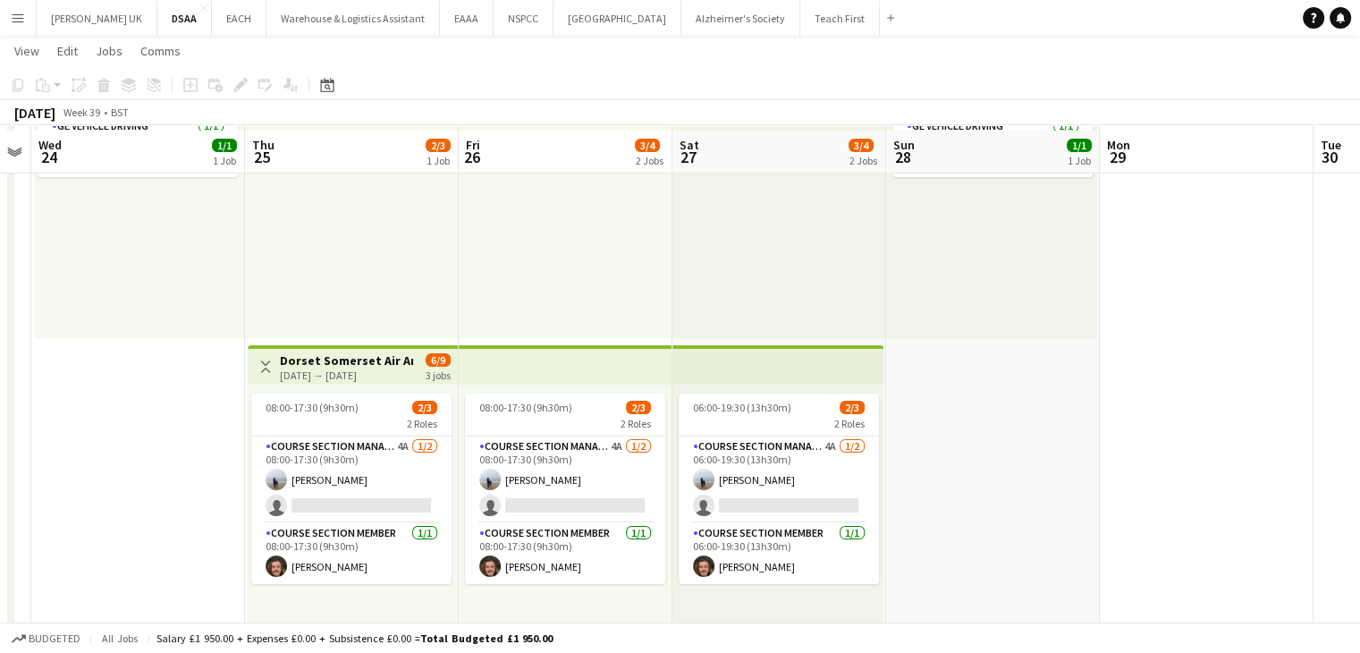
scroll to position [188, 0]
